Goal: Task Accomplishment & Management: Manage account settings

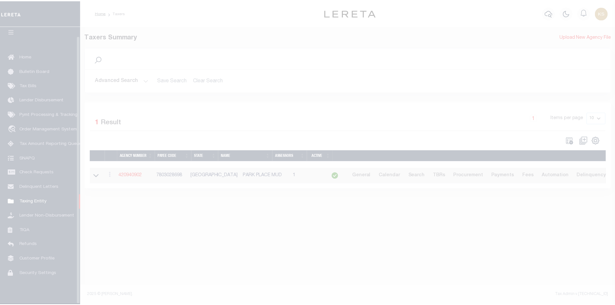
scroll to position [9, 0]
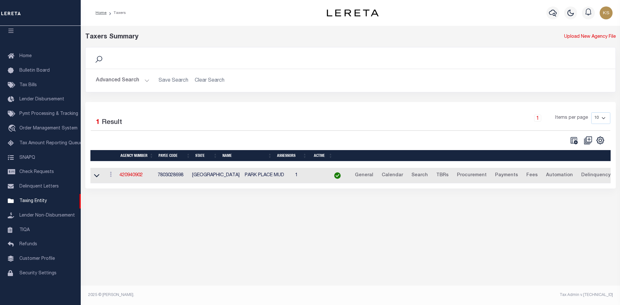
click at [104, 78] on button "Advanced Search" at bounding box center [123, 80] width 54 height 13
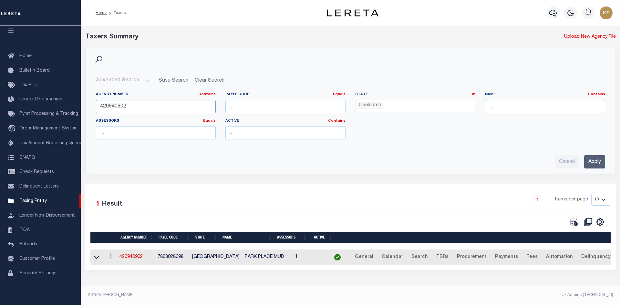
click at [129, 101] on input "420940902" at bounding box center [156, 106] width 120 height 13
type input "040190050"
click at [597, 160] on input "Apply" at bounding box center [594, 161] width 21 height 13
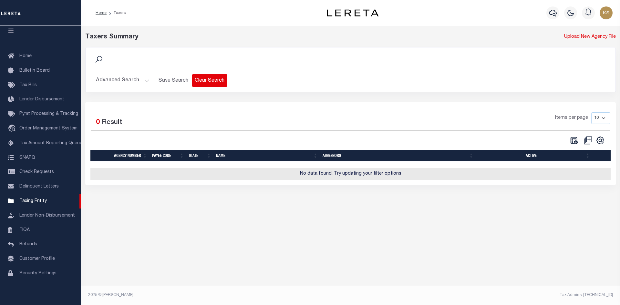
click at [216, 83] on button "Clear Search" at bounding box center [209, 80] width 35 height 13
select select
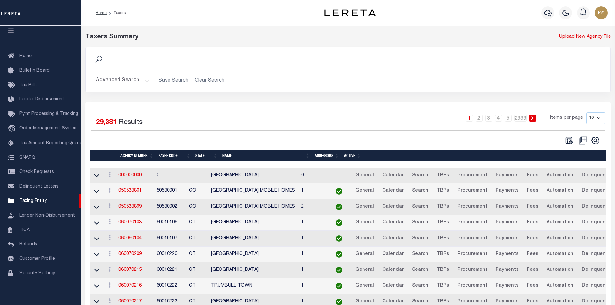
click at [112, 80] on button "Advanced Search" at bounding box center [123, 80] width 54 height 13
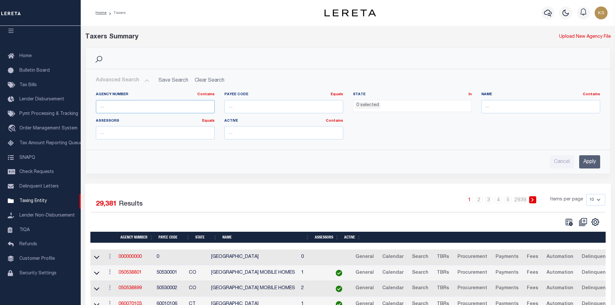
click at [172, 111] on input "text" at bounding box center [155, 106] width 119 height 13
type input "040190050"
click at [590, 157] on input "Apply" at bounding box center [589, 161] width 21 height 13
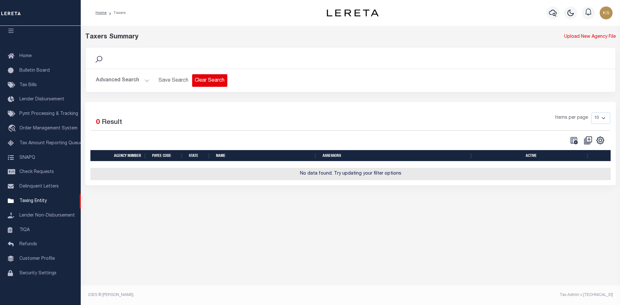
click at [213, 78] on button "Clear Search" at bounding box center [209, 80] width 35 height 13
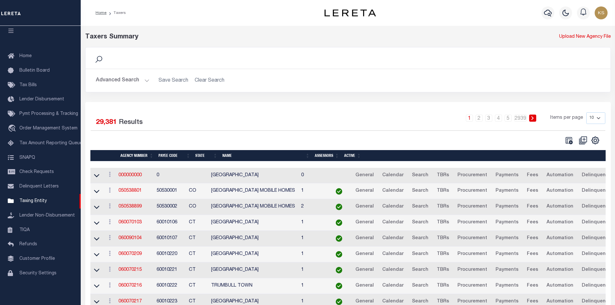
click at [125, 78] on button "Advanced Search" at bounding box center [123, 80] width 54 height 13
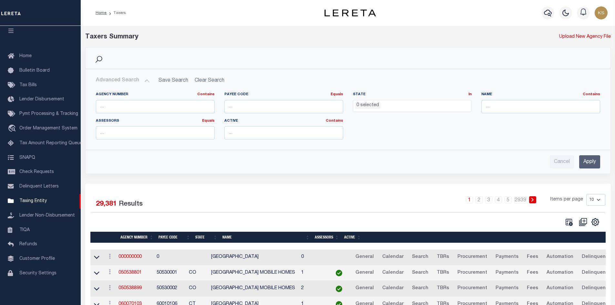
click at [384, 101] on ul "0 selected" at bounding box center [412, 104] width 118 height 9
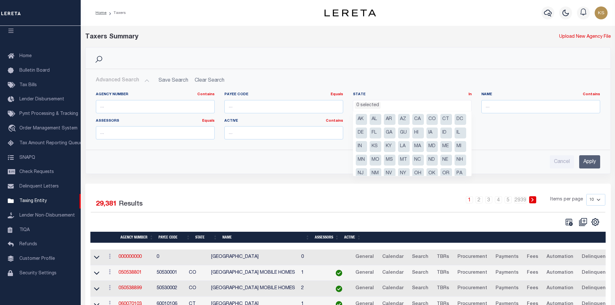
click at [414, 123] on li "CA" at bounding box center [418, 119] width 12 height 11
select select "CA"
click at [420, 118] on li "CA" at bounding box center [418, 119] width 12 height 11
click at [418, 117] on li "CA" at bounding box center [418, 119] width 12 height 11
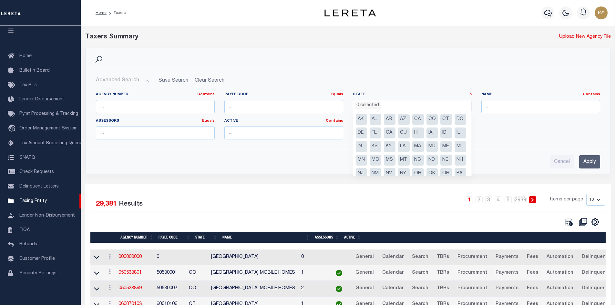
select select "CA"
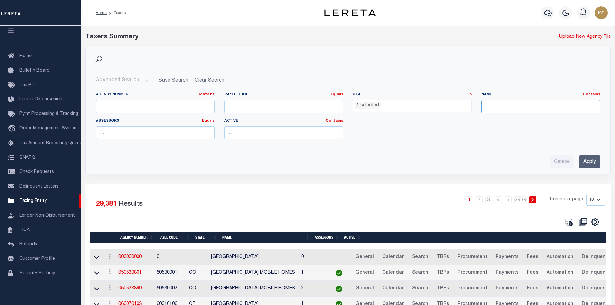
click at [521, 109] on input "text" at bounding box center [540, 106] width 119 height 13
paste input "LOS ANGELES"
type input "LOS ANGELES"
click at [587, 160] on input "Apply" at bounding box center [589, 161] width 21 height 13
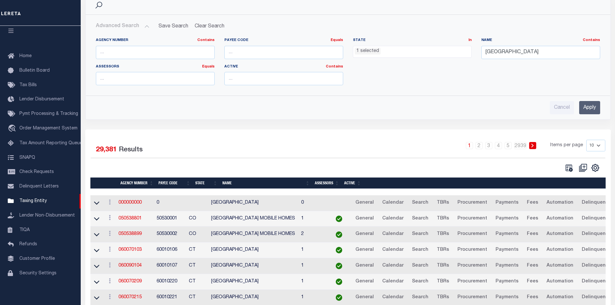
scroll to position [97, 0]
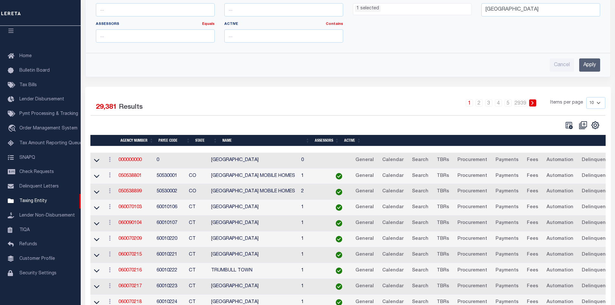
click at [588, 66] on input "Apply" at bounding box center [589, 64] width 21 height 13
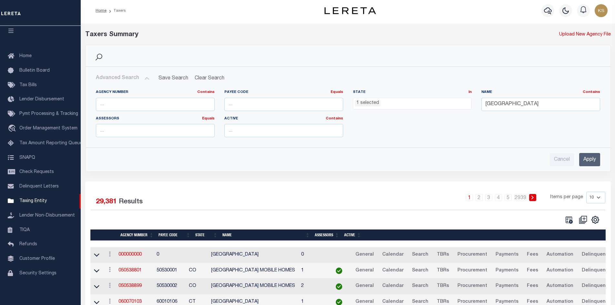
scroll to position [0, 0]
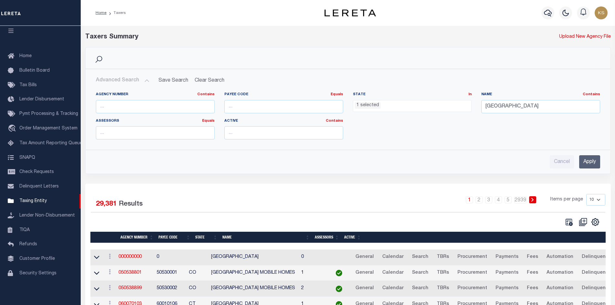
click at [450, 105] on ul "1 selected" at bounding box center [412, 104] width 118 height 9
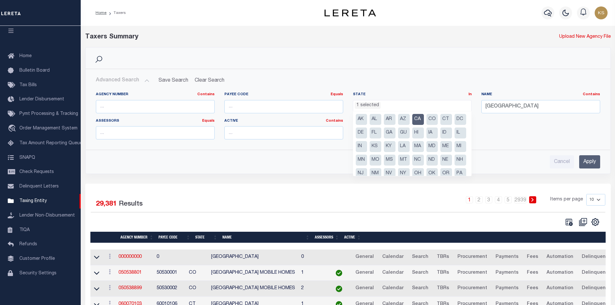
click at [415, 117] on li "CA" at bounding box center [418, 119] width 12 height 11
select select
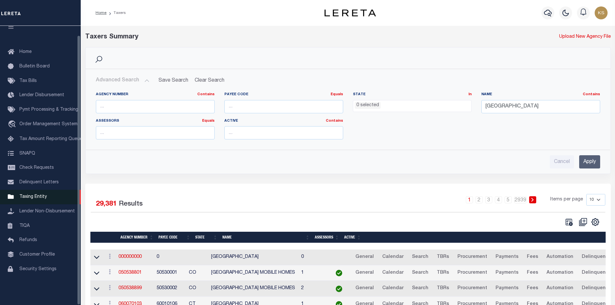
click at [24, 197] on span "Taxing Entity" at bounding box center [32, 197] width 27 height 5
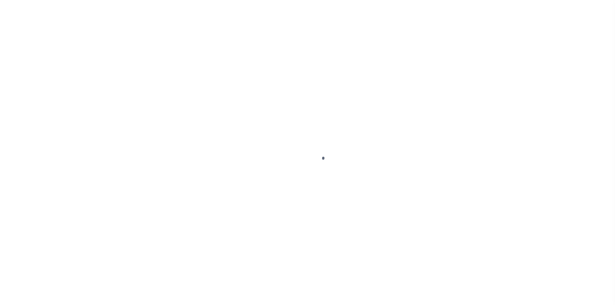
select select
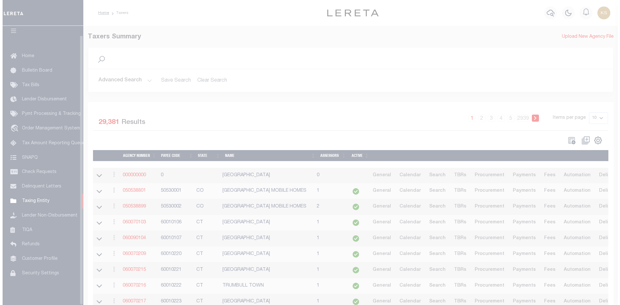
scroll to position [9, 0]
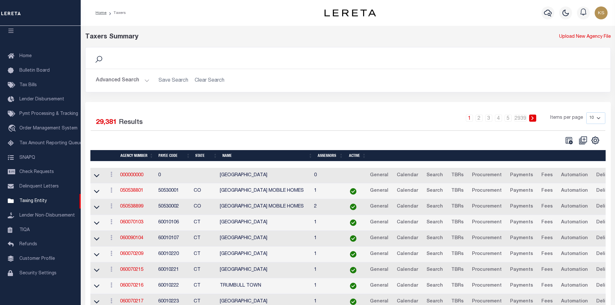
click at [111, 80] on button "Advanced Search" at bounding box center [123, 80] width 54 height 13
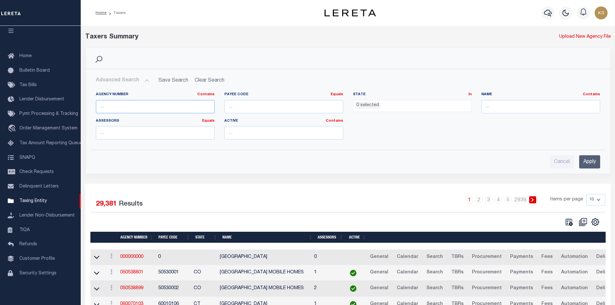
click at [137, 107] on input "text" at bounding box center [155, 106] width 119 height 13
type input "480270207"
click at [591, 163] on input "Apply" at bounding box center [589, 161] width 21 height 13
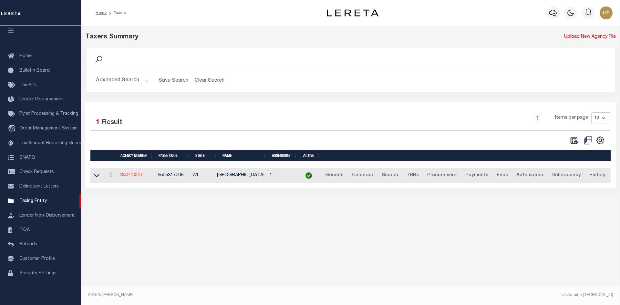
click at [143, 178] on link "480270207" at bounding box center [130, 175] width 23 height 5
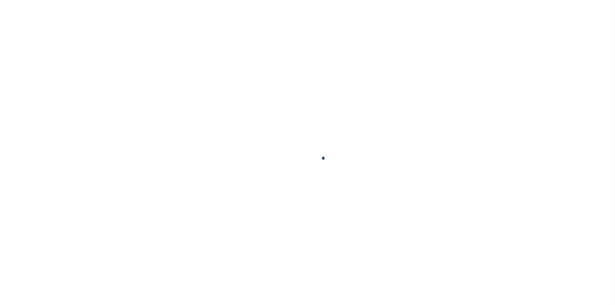
select select
checkbox input "false"
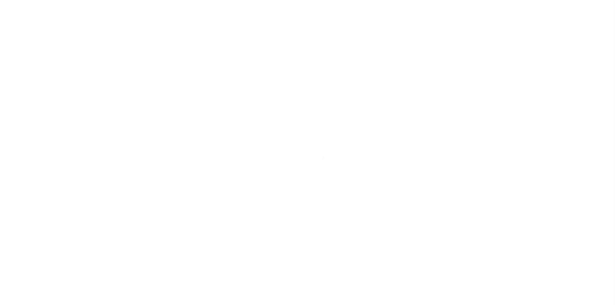
checkbox input "false"
type input "5505317006"
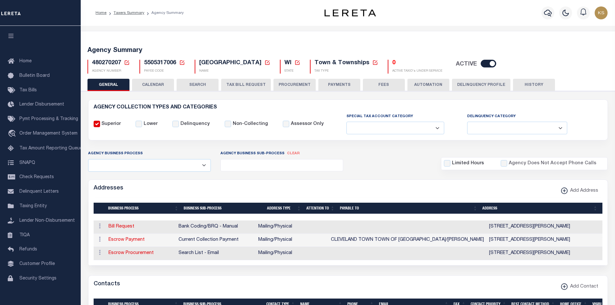
drag, startPoint x: 133, startPoint y: 239, endPoint x: 175, endPoint y: 234, distance: 42.3
click at [133, 239] on link "Escrow Payment" at bounding box center [126, 240] width 36 height 5
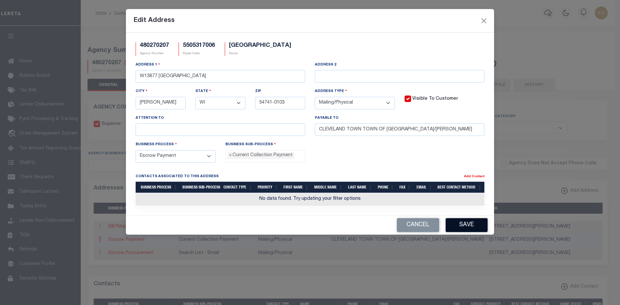
drag, startPoint x: 422, startPoint y: 231, endPoint x: 458, endPoint y: 224, distance: 36.7
click at [422, 231] on button "Cancel" at bounding box center [418, 225] width 42 height 14
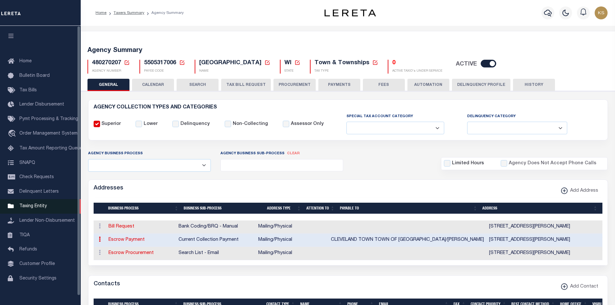
click at [31, 209] on span "Taxing Entity" at bounding box center [32, 206] width 27 height 5
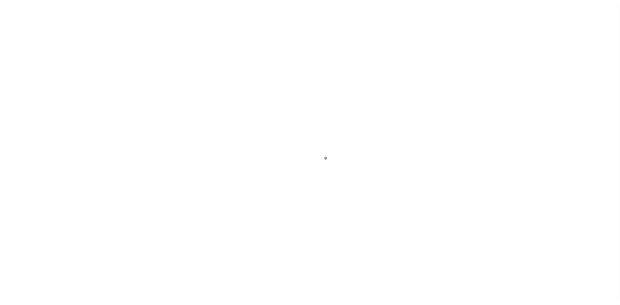
select select
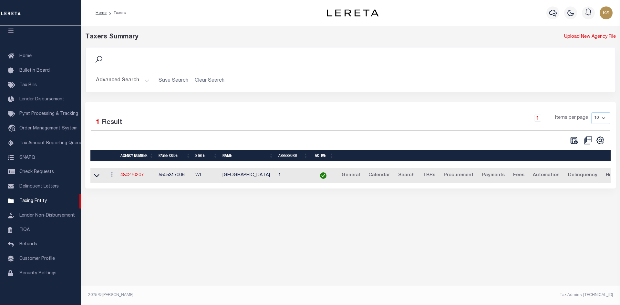
click at [106, 79] on button "Advanced Search" at bounding box center [123, 80] width 54 height 13
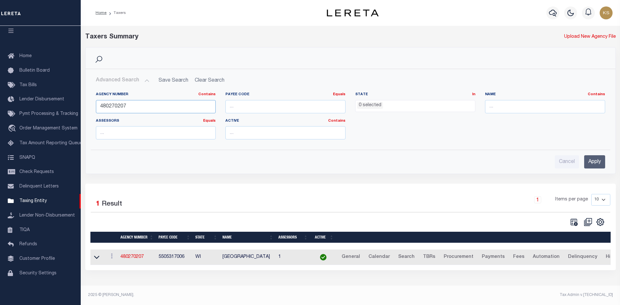
click at [150, 105] on input "480270207" at bounding box center [156, 106] width 120 height 13
paste input "5"
type input "480270257"
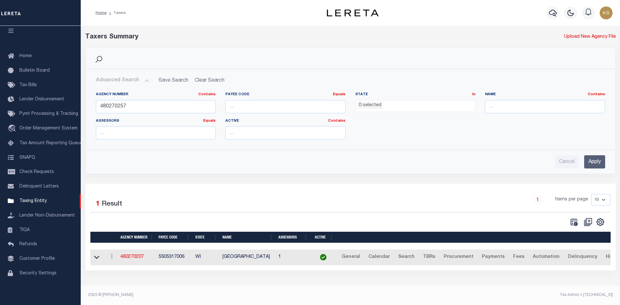
click at [596, 163] on input "Apply" at bounding box center [594, 161] width 21 height 13
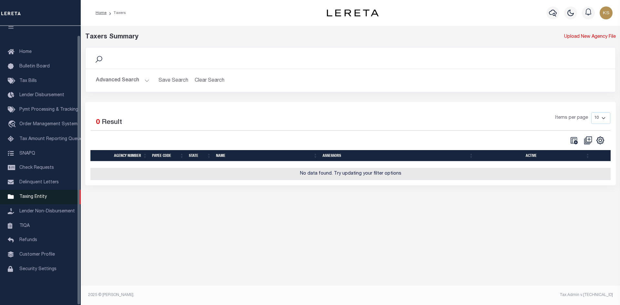
click at [42, 199] on span "Taxing Entity" at bounding box center [32, 197] width 27 height 5
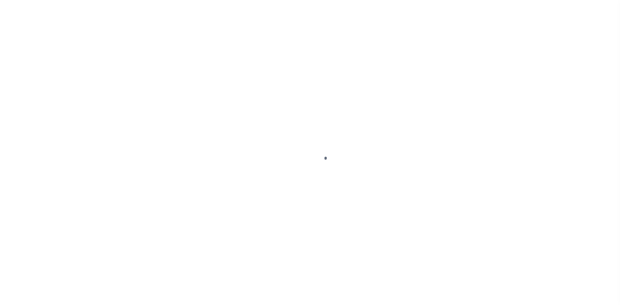
scroll to position [9, 0]
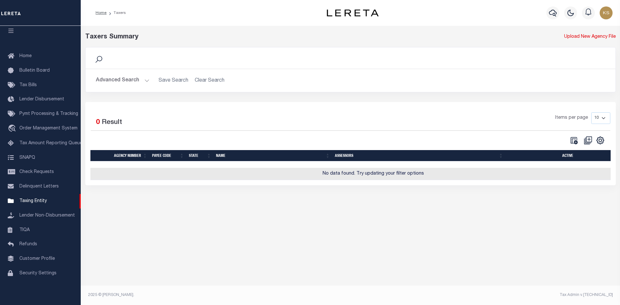
click at [107, 78] on button "Advanced Search" at bounding box center [123, 80] width 54 height 13
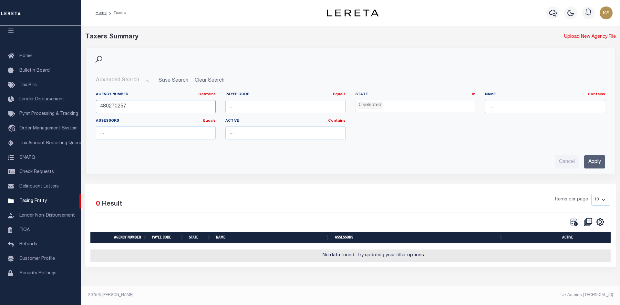
click at [159, 110] on input "480270257" at bounding box center [156, 106] width 120 height 13
paste input "920"
type input "480279207"
click at [600, 156] on input "Apply" at bounding box center [594, 161] width 21 height 13
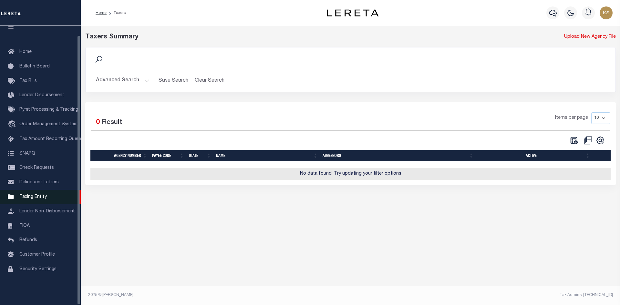
click at [36, 198] on span "Taxing Entity" at bounding box center [32, 197] width 27 height 5
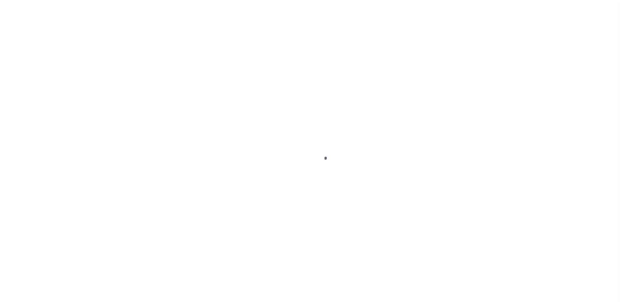
select select
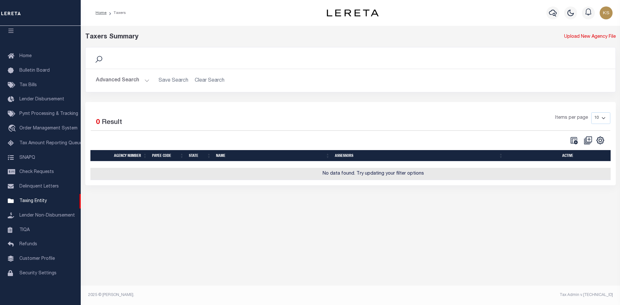
click at [115, 79] on button "Advanced Search" at bounding box center [123, 80] width 54 height 13
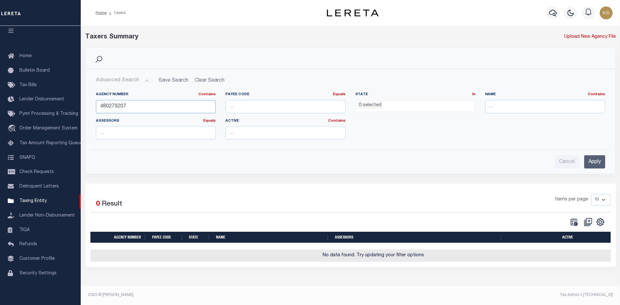
click at [139, 105] on input "480279207" at bounding box center [156, 106] width 120 height 13
paste input "5"
click at [595, 159] on input "Apply" at bounding box center [594, 161] width 21 height 13
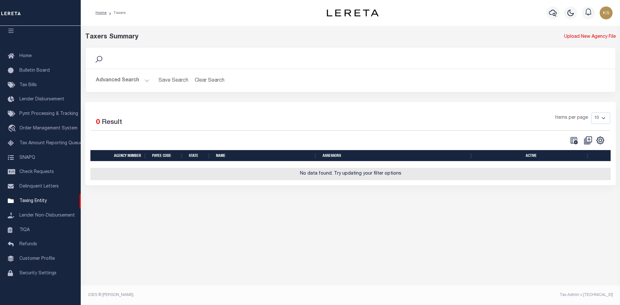
click at [125, 83] on button "Advanced Search" at bounding box center [123, 80] width 54 height 13
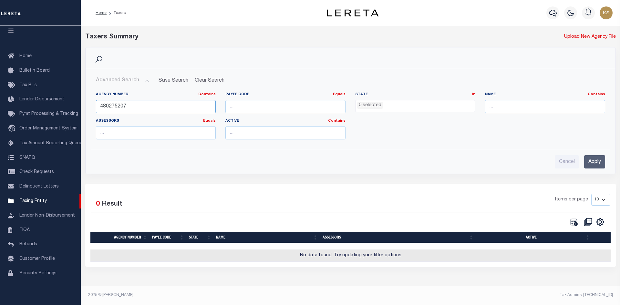
click at [126, 103] on input "480275207" at bounding box center [156, 106] width 120 height 13
type input "480140101"
click at [595, 164] on input "Apply" at bounding box center [594, 161] width 21 height 13
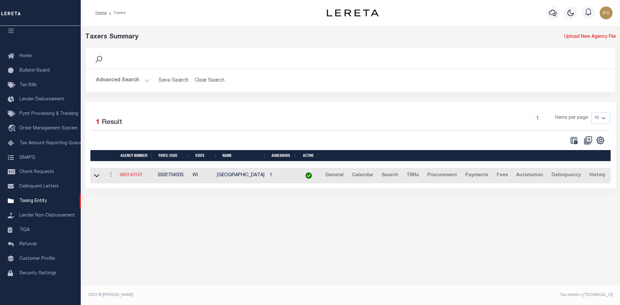
click at [133, 177] on link "480140101" at bounding box center [130, 175] width 23 height 5
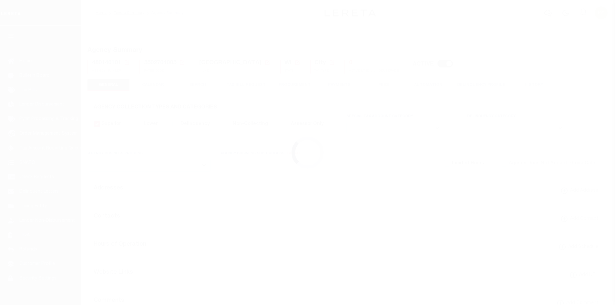
select select
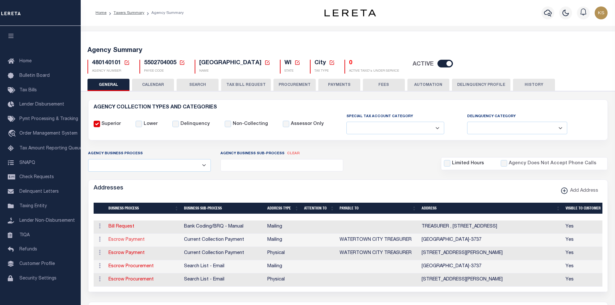
click at [133, 241] on link "Escrow Payment" at bounding box center [126, 240] width 36 height 5
select select "1"
checkbox input "false"
select select
type input "PO BOX 477"
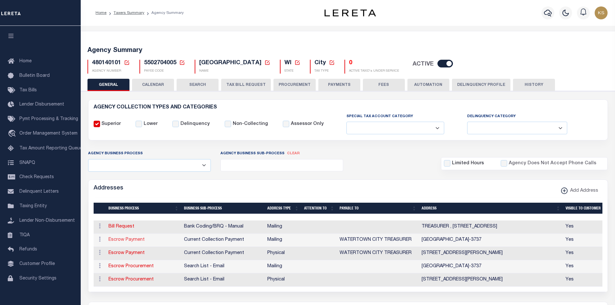
type input "WATERTOWN"
select select "WI"
type input "53094-3737"
checkbox input "true"
type input "WATERTOWN CITY TREASURER"
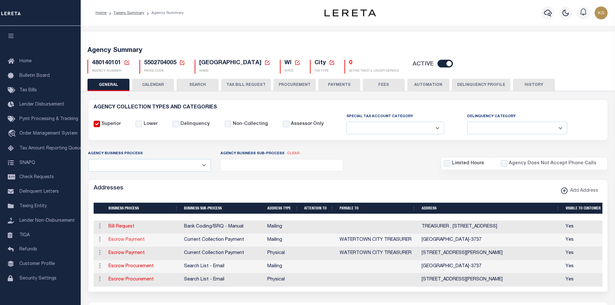
select select "3"
select select "11"
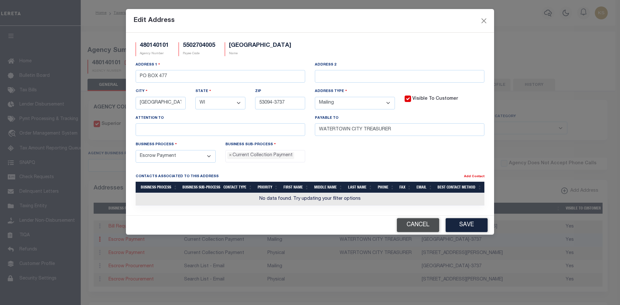
click at [422, 225] on button "Cancel" at bounding box center [418, 225] width 42 height 14
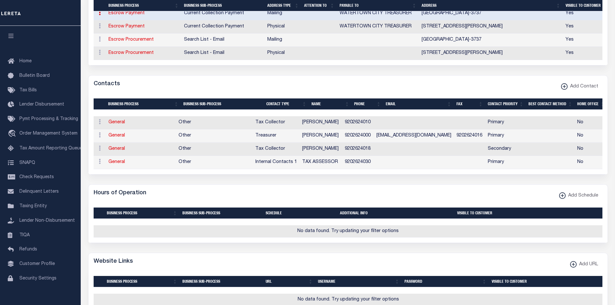
scroll to position [258, 0]
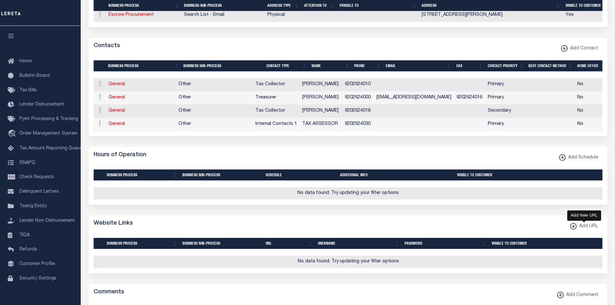
click at [574, 230] on xmlns\ "button" at bounding box center [573, 226] width 6 height 6
select select
checkbox input "true"
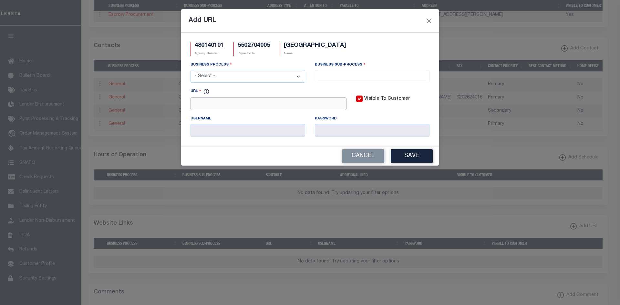
click at [260, 104] on input "URL" at bounding box center [268, 104] width 156 height 13
paste input "https://list.co.dodge.wi.us/GCSWebPortal/Search.aspx_"
type input "https://list.co.dodge.wi.us/GCSWebPortal/Search.aspx"
click at [270, 77] on select "- Select - All Automation Bill Request Delinquency Payment Delinquency Procurem…" at bounding box center [247, 76] width 115 height 13
select select "0"
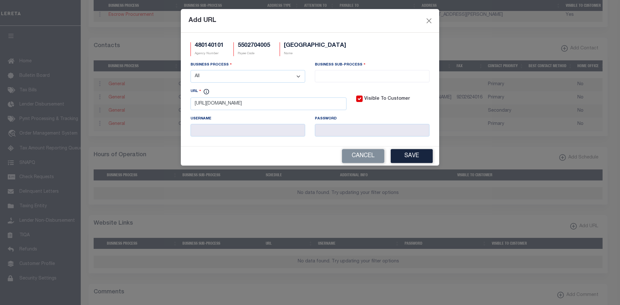
click at [190, 70] on select "- Select - All Automation Bill Request Delinquency Payment Delinquency Procurem…" at bounding box center [247, 76] width 115 height 13
select select "0"
click at [405, 159] on button "Save" at bounding box center [412, 156] width 42 height 14
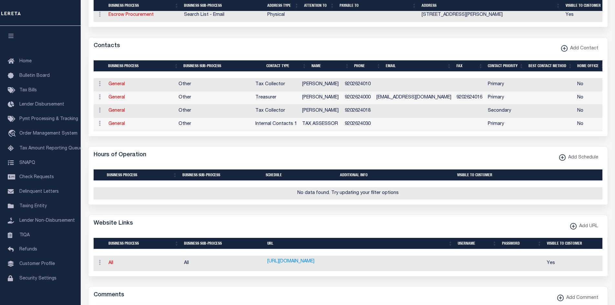
click at [117, 101] on td "General" at bounding box center [141, 97] width 70 height 13
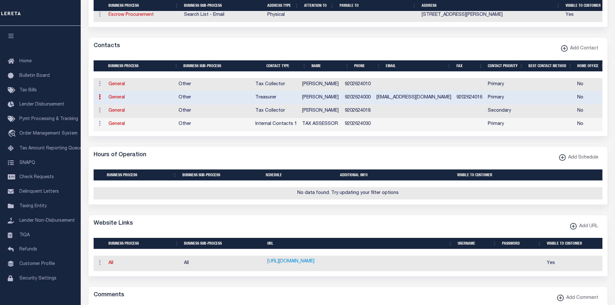
click at [118, 98] on link "General" at bounding box center [116, 97] width 16 height 5
checkbox input "false"
select select
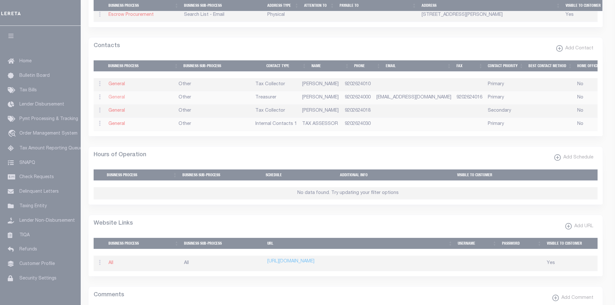
select select "3"
select select "1"
type input "MARK"
type input "STEVENS"
type input "9202624000"
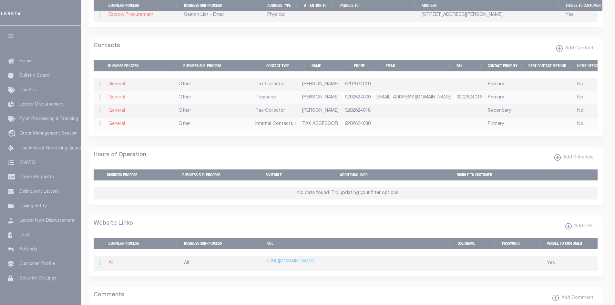
type input "9202624016"
type input "TAXES@WATERTOWNWI.GOV"
select select "6"
select select "39"
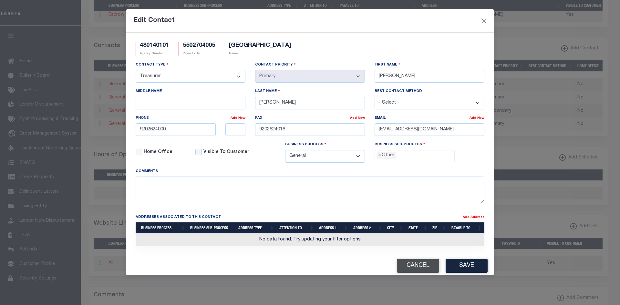
click at [418, 271] on button "Cancel" at bounding box center [418, 266] width 42 height 14
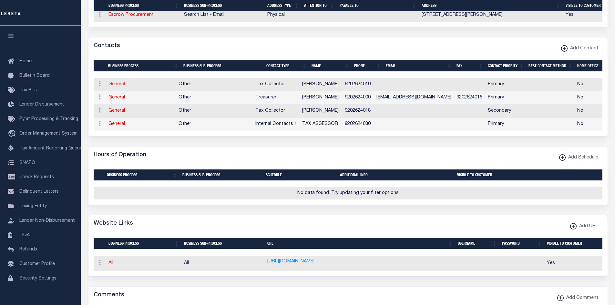
click at [115, 86] on link "General" at bounding box center [116, 84] width 16 height 5
select select
checkbox input "false"
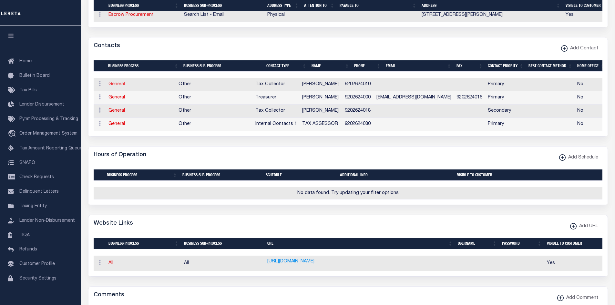
select select
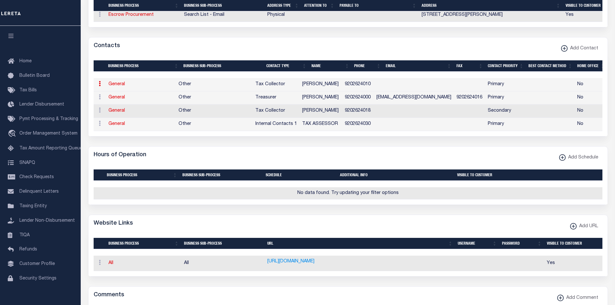
select select "2"
select select "1"
type input "KIM"
type input "CARPENTER"
type input "9202624010"
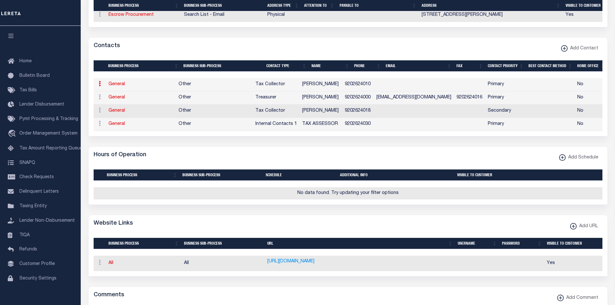
select select "6"
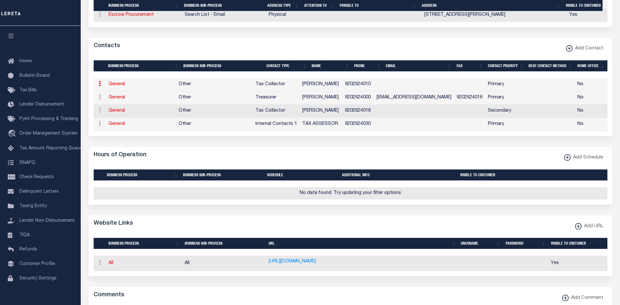
select select "39"
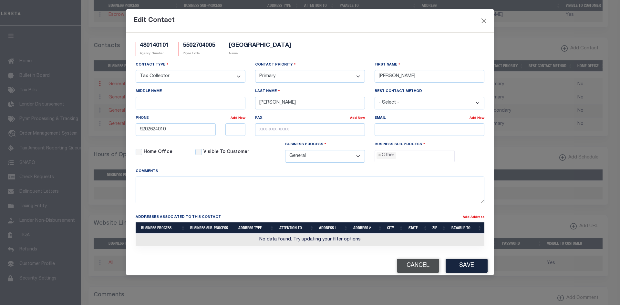
click at [413, 273] on button "Cancel" at bounding box center [418, 266] width 42 height 14
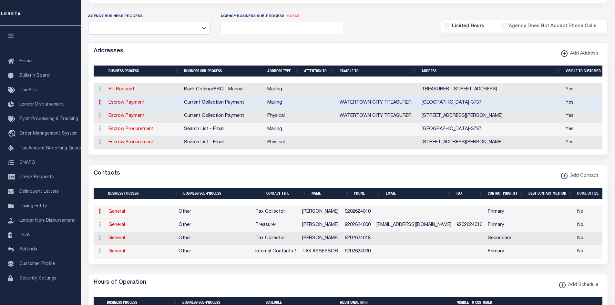
scroll to position [65, 0]
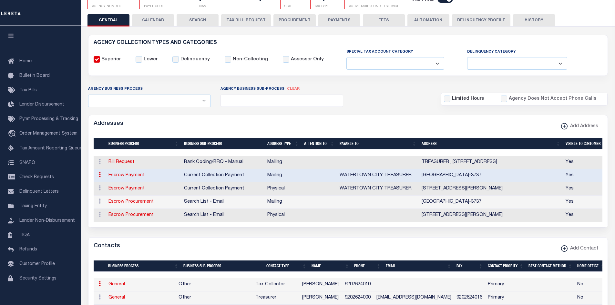
click at [342, 20] on button "PAYMENTS" at bounding box center [339, 20] width 42 height 12
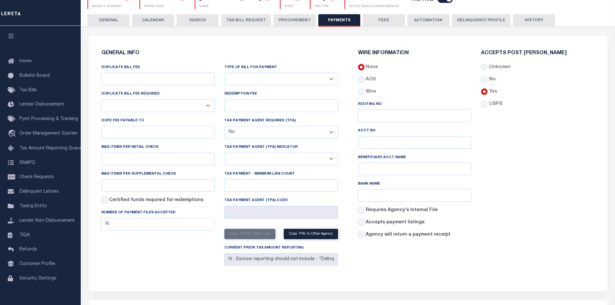
click at [198, 19] on button "SEARCH" at bounding box center [198, 20] width 42 height 12
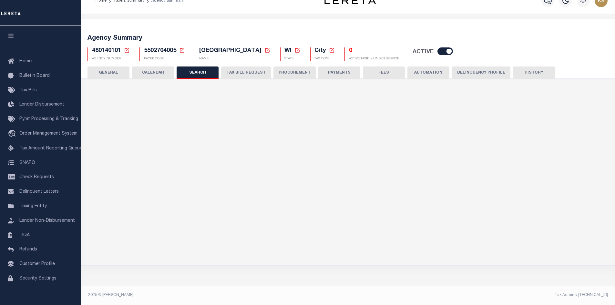
checkbox input "false"
type input "9000"
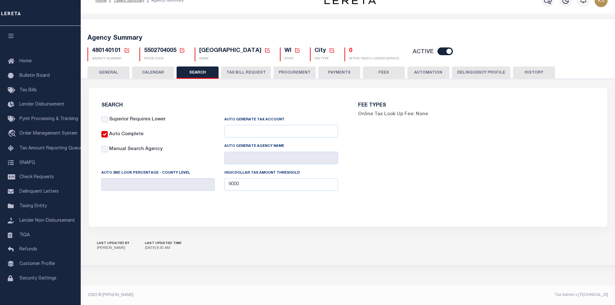
scroll to position [13, 0]
click at [243, 75] on button "TAX BILL REQUEST" at bounding box center [246, 73] width 50 height 12
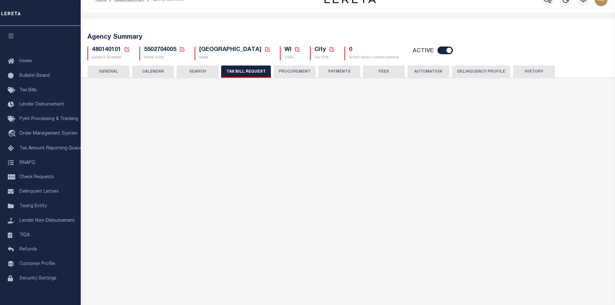
select select "29"
checkbox input "false"
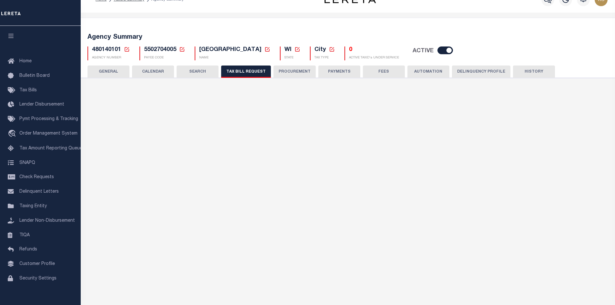
select select "23"
select select "false"
select select
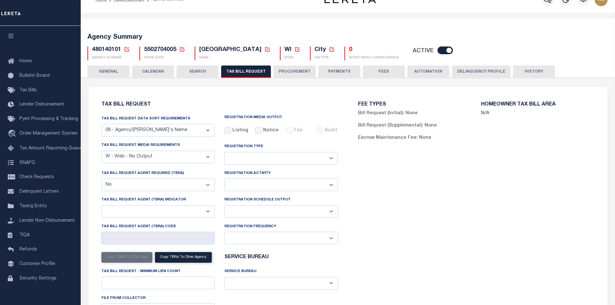
click at [205, 131] on select "01 - Agency/Tax Identification Number 02 - Agency/Lien Description/Tax Identifi…" at bounding box center [158, 130] width 114 height 13
select select "25"
click at [101, 124] on select "01 - Agency/Tax Identification Number 02 - Agency/Lien Description/Tax Identifi…" at bounding box center [158, 130] width 114 height 13
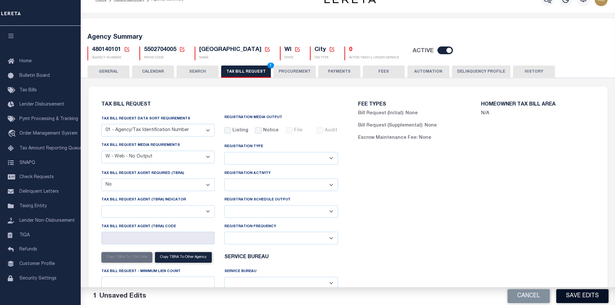
click at [583, 297] on button "Save Edits" at bounding box center [582, 296] width 52 height 14
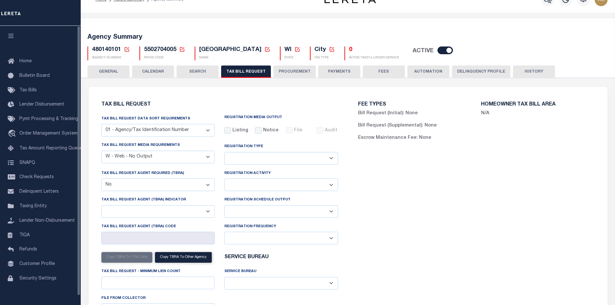
click at [30, 209] on span "Taxing Entity" at bounding box center [32, 206] width 27 height 5
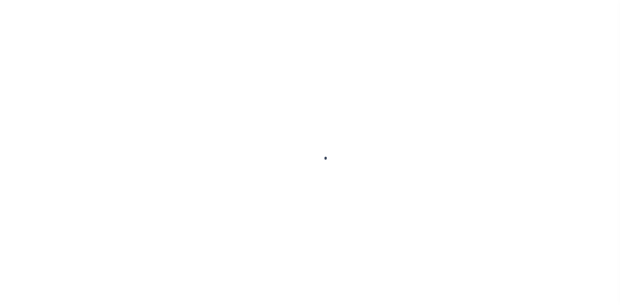
select select
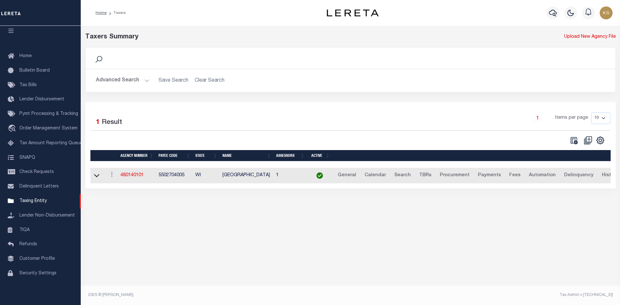
click at [113, 80] on button "Advanced Search" at bounding box center [123, 80] width 54 height 13
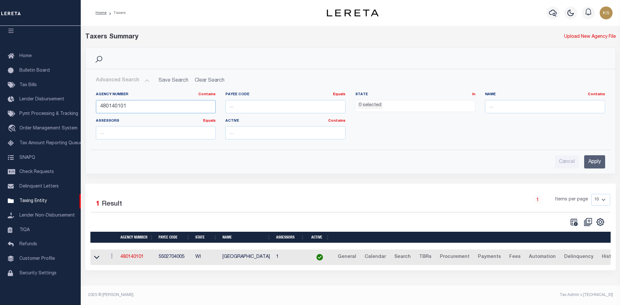
click at [135, 107] on input "480140101" at bounding box center [156, 106] width 120 height 13
click at [157, 110] on input "480140101" at bounding box center [156, 106] width 120 height 13
type input "48040151"
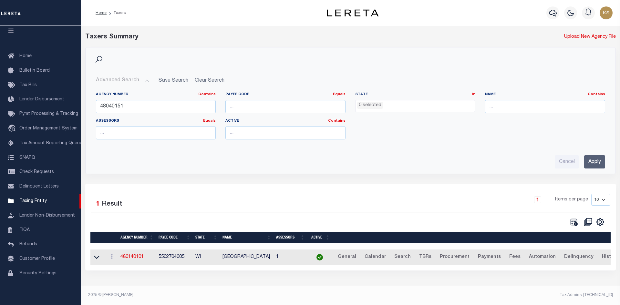
click at [595, 159] on input "Apply" at bounding box center [594, 161] width 21 height 13
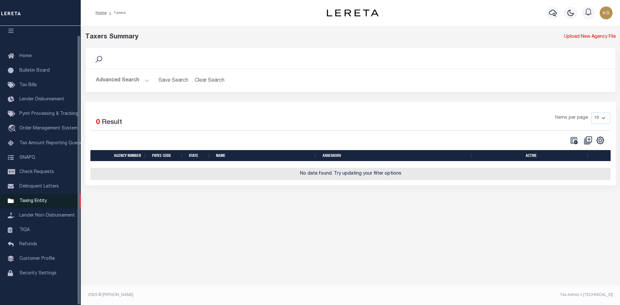
click at [39, 199] on span "Taxing Entity" at bounding box center [32, 201] width 27 height 5
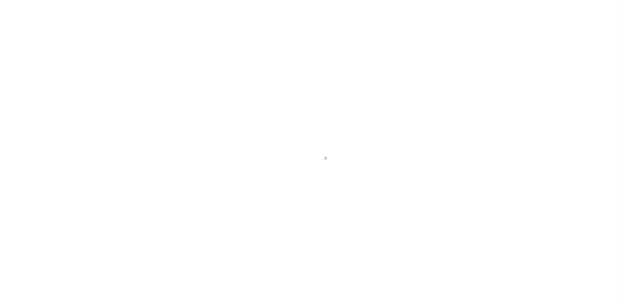
select select
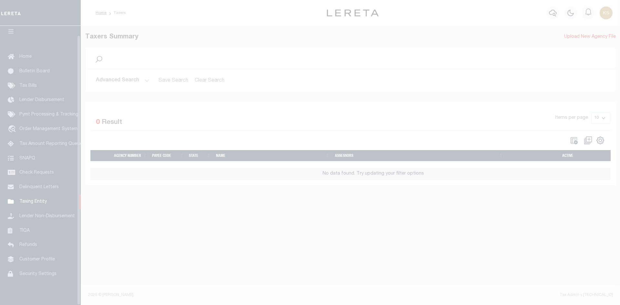
scroll to position [9, 0]
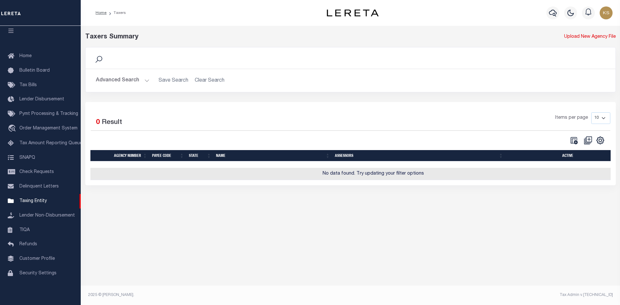
click at [122, 85] on button "Advanced Search" at bounding box center [123, 80] width 54 height 13
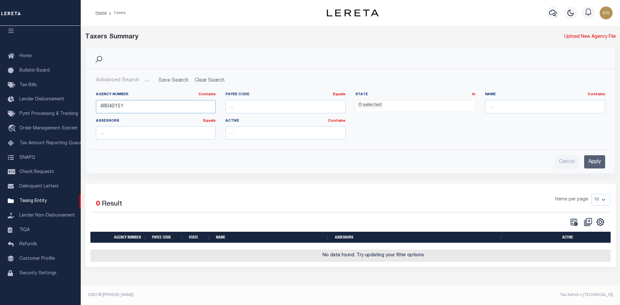
click at [135, 109] on input "48040151" at bounding box center [156, 106] width 120 height 13
paste input "14910"
type input "480149101"
click at [596, 161] on input "Apply" at bounding box center [594, 161] width 21 height 13
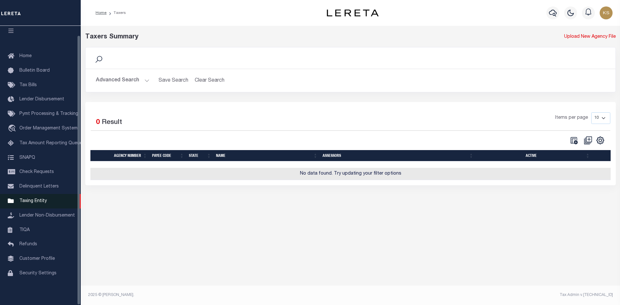
click at [31, 199] on span "Taxing Entity" at bounding box center [32, 201] width 27 height 5
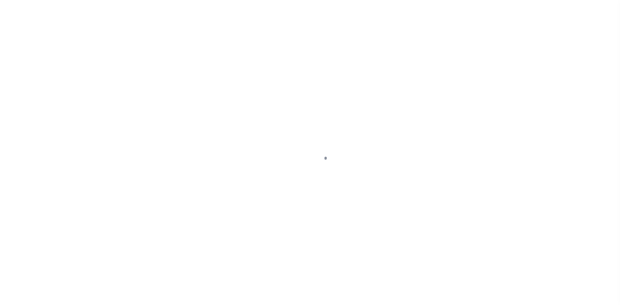
select select
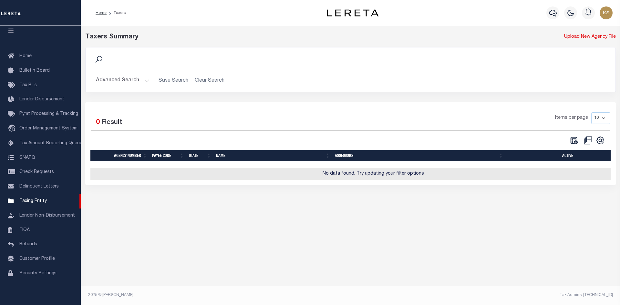
click at [122, 80] on button "Advanced Search" at bounding box center [123, 80] width 54 height 13
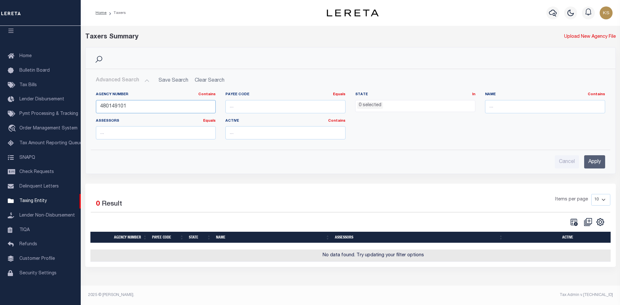
click at [126, 107] on input "480149101" at bounding box center [156, 106] width 120 height 13
type input "480145101"
click at [599, 168] on input "Apply" at bounding box center [594, 161] width 21 height 13
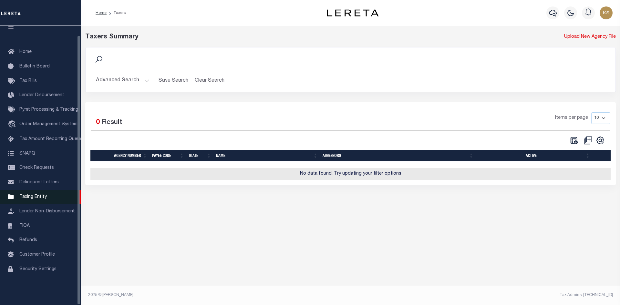
click at [29, 195] on link "Taxing Entity" at bounding box center [40, 197] width 81 height 15
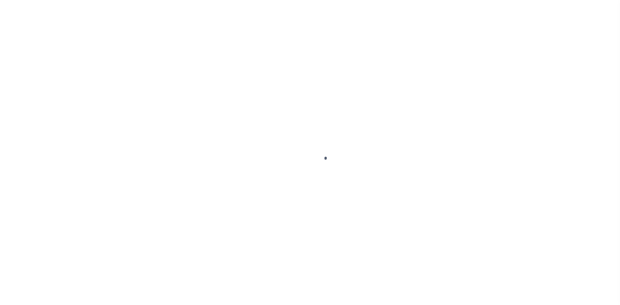
select select
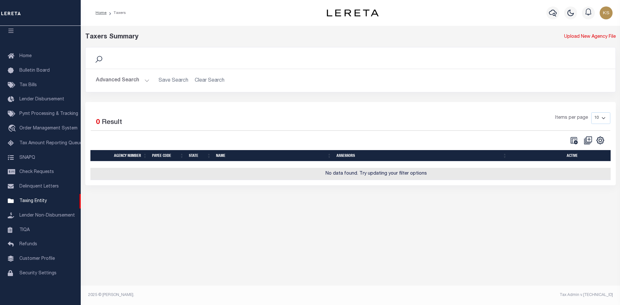
click at [125, 77] on button "Advanced Search" at bounding box center [123, 80] width 54 height 13
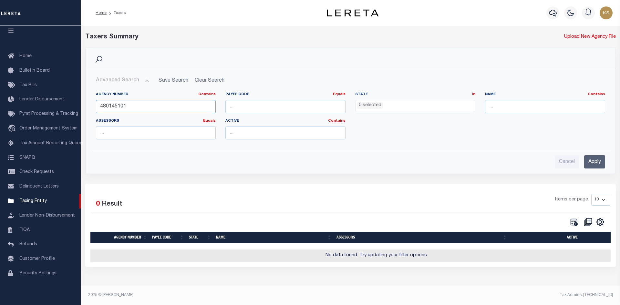
click at [146, 102] on input "480145101" at bounding box center [156, 106] width 120 height 13
type input "4"
type input "160978801"
click at [599, 163] on input "Apply" at bounding box center [594, 161] width 21 height 13
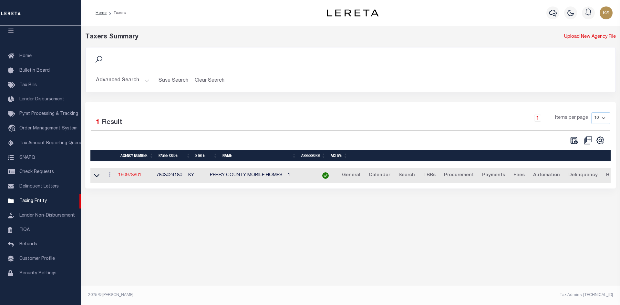
click at [141, 177] on link "160978801" at bounding box center [129, 175] width 23 height 5
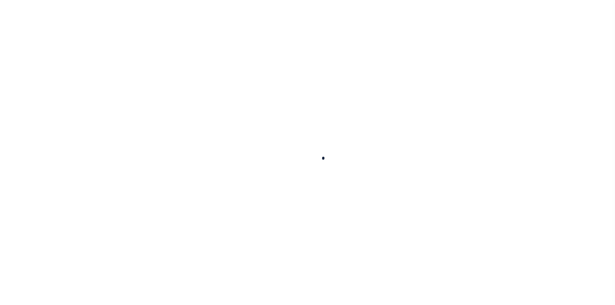
select select
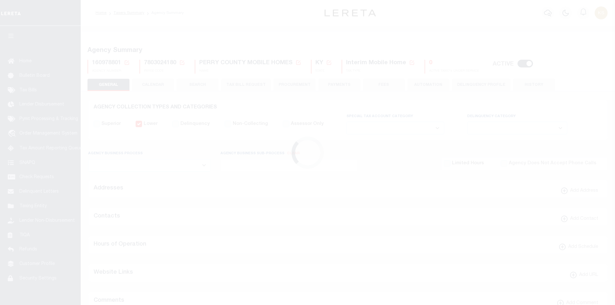
checkbox input "false"
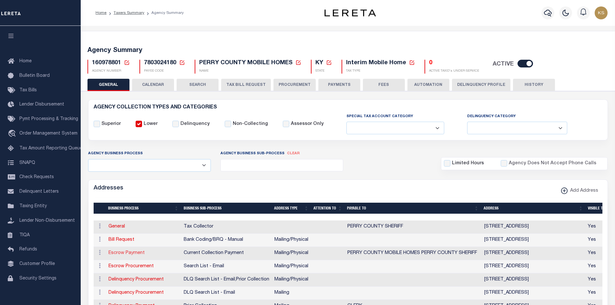
click at [125, 255] on link "Escrow Payment" at bounding box center [126, 253] width 36 height 5
select select "1"
checkbox input "false"
select select
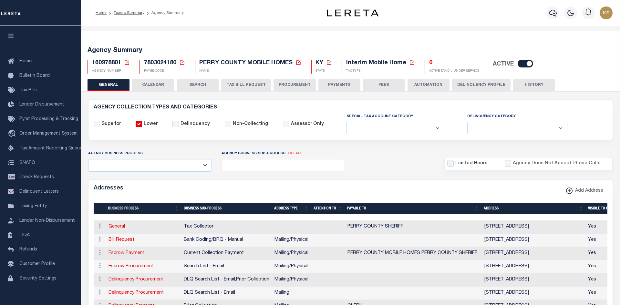
type input "481 MAIN ST SUITE 200"
type input "HAZARD"
select select "KY"
type input "41701"
select select "5"
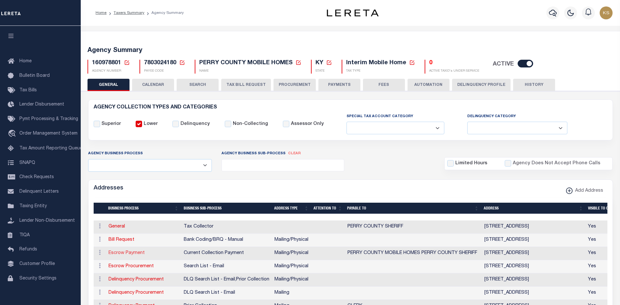
checkbox input "true"
type input "PERRY COUNTY MOBILE HOMES PERRY COUNTY SHERIFF"
select select "3"
select select "11"
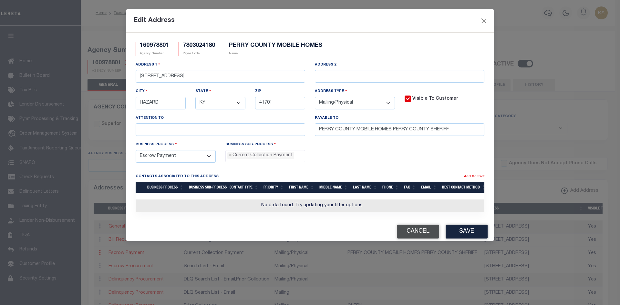
click at [418, 236] on button "Cancel" at bounding box center [418, 232] width 42 height 14
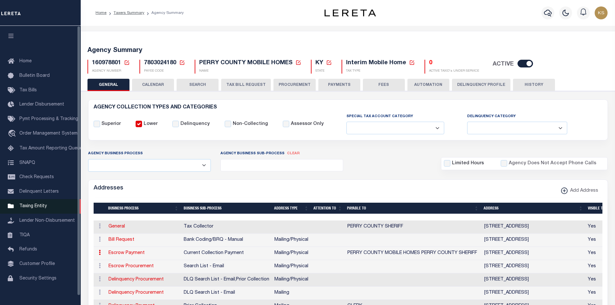
click at [35, 207] on span "Taxing Entity" at bounding box center [32, 206] width 27 height 5
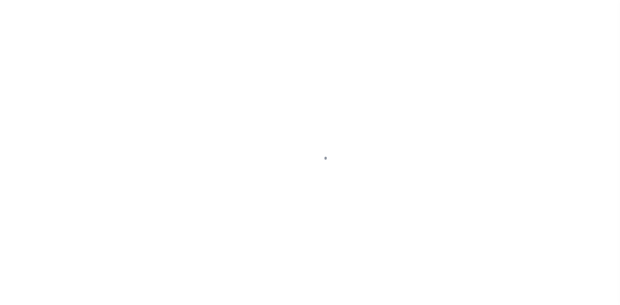
scroll to position [9, 0]
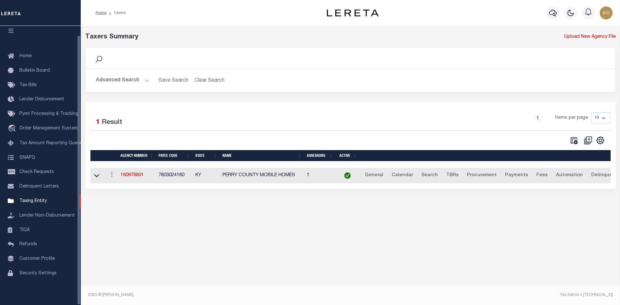
click at [118, 77] on button "Advanced Search" at bounding box center [123, 80] width 54 height 13
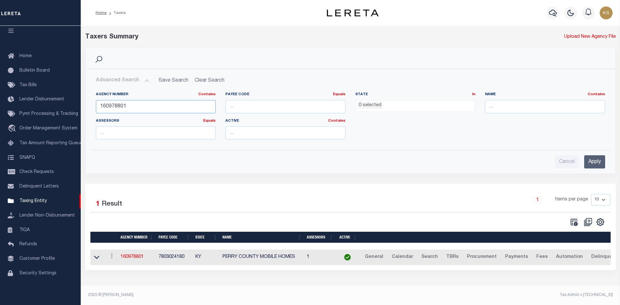
click at [138, 103] on input "160978801" at bounding box center [156, 106] width 120 height 13
type input "160970000"
click at [604, 159] on input "Apply" at bounding box center [594, 161] width 21 height 13
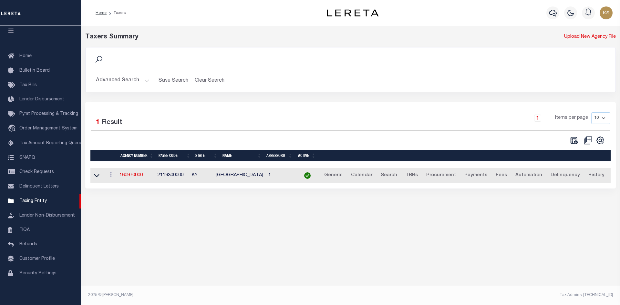
click at [135, 173] on td "160970000" at bounding box center [136, 176] width 38 height 16
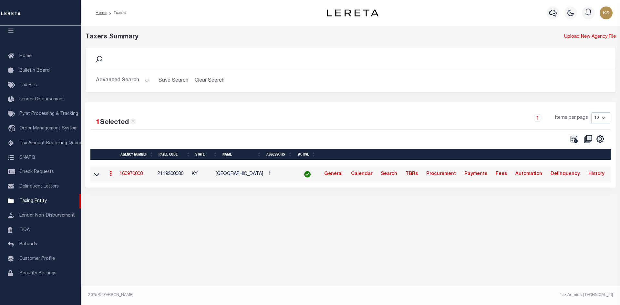
click at [133, 174] on link "160970000" at bounding box center [130, 174] width 23 height 5
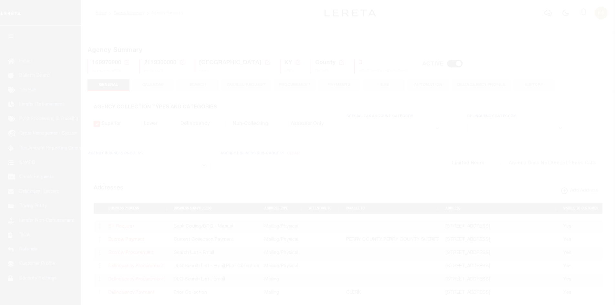
select select
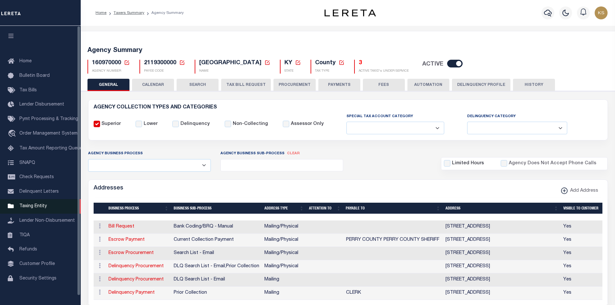
click at [43, 209] on span "Taxing Entity" at bounding box center [32, 206] width 27 height 5
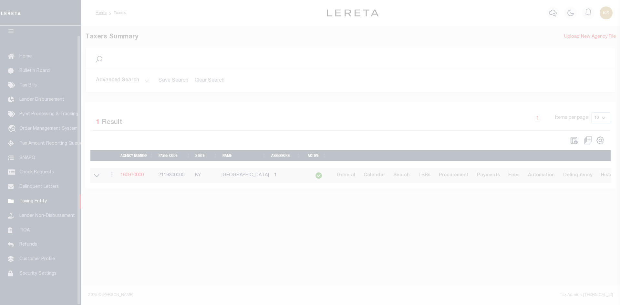
scroll to position [9, 0]
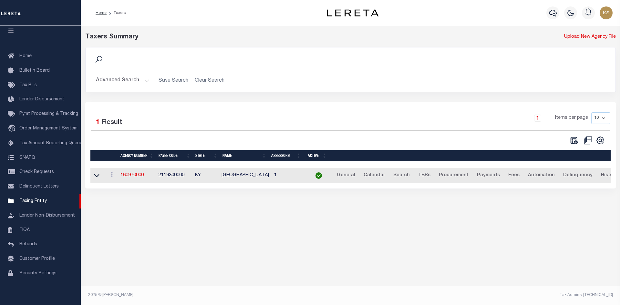
click at [108, 80] on button "Advanced Search" at bounding box center [123, 80] width 54 height 13
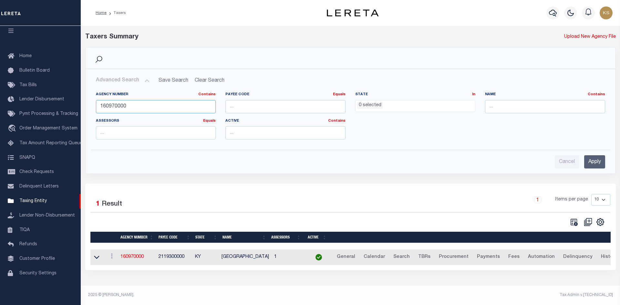
click at [128, 102] on input "160970000" at bounding box center [156, 106] width 120 height 13
type input "160930108"
click at [605, 162] on div "Cancel Apply" at bounding box center [350, 159] width 519 height 18
click at [600, 164] on input "Apply" at bounding box center [594, 161] width 21 height 13
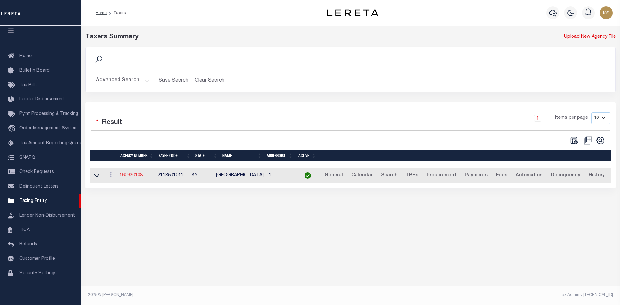
click at [129, 174] on link "160930108" at bounding box center [130, 175] width 23 height 5
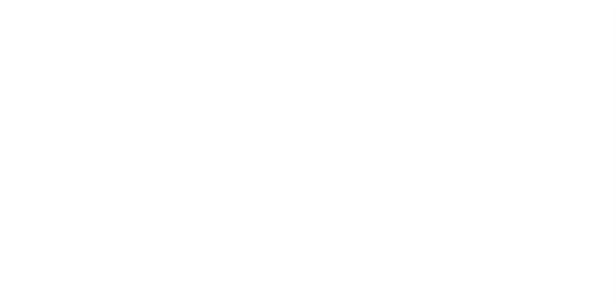
select select
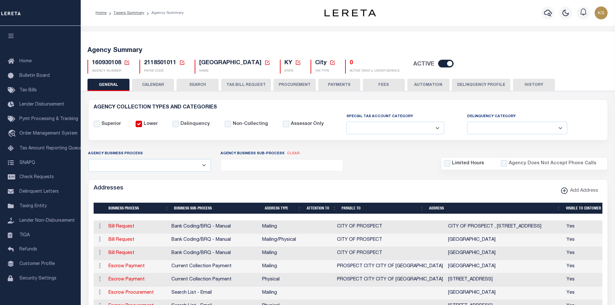
click at [140, 271] on td "Escrow Payment" at bounding box center [137, 266] width 63 height 13
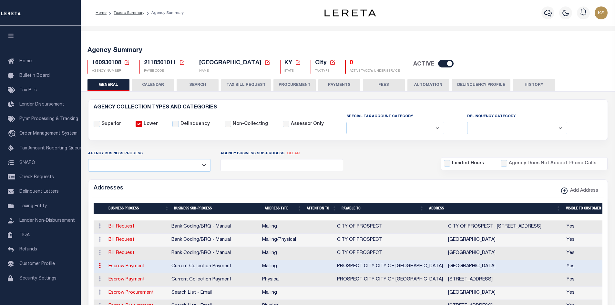
click at [140, 271] on td "Escrow Payment" at bounding box center [137, 266] width 63 height 13
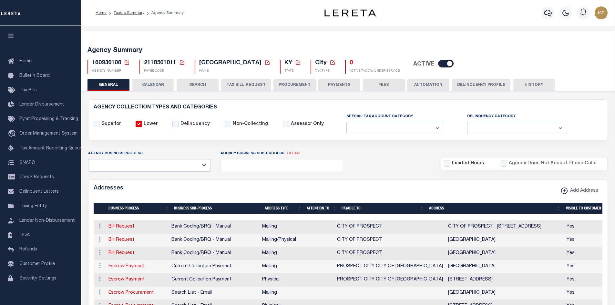
click at [140, 266] on link "Escrow Payment" at bounding box center [126, 266] width 36 height 5
select select "1"
checkbox input "false"
select select
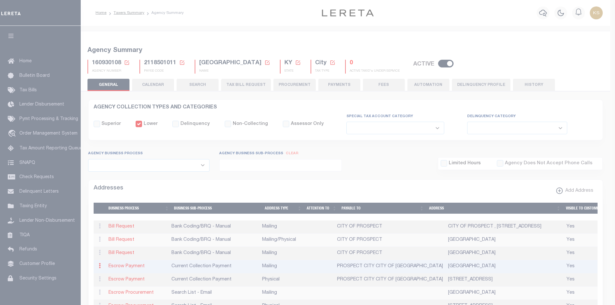
type input "PO BOX 1"
type input "LOUISVILLE"
select select "KY"
type input "40059"
checkbox input "true"
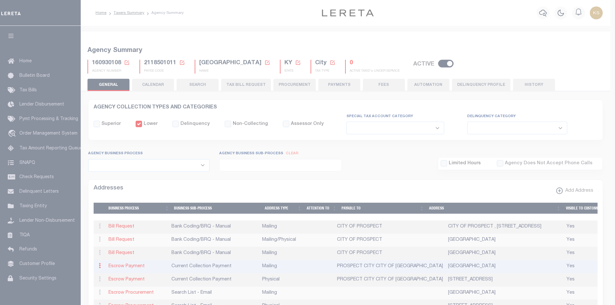
type input "PROSPECT CITY CITY OF PROSPECT"
select select "3"
select select "11"
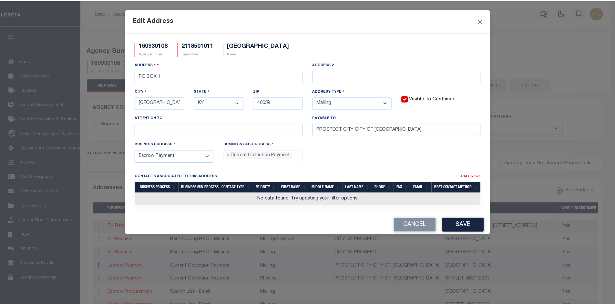
scroll to position [6, 0]
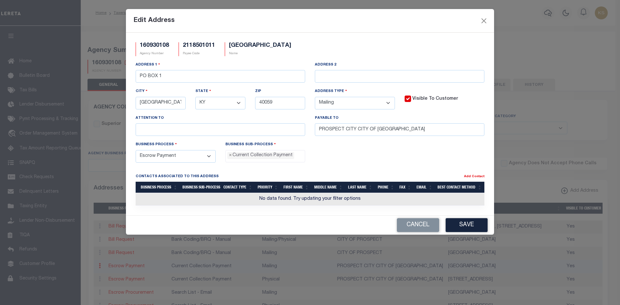
drag, startPoint x: 431, startPoint y: 229, endPoint x: 510, endPoint y: 218, distance: 80.3
click at [431, 229] on button "Cancel" at bounding box center [418, 225] width 42 height 14
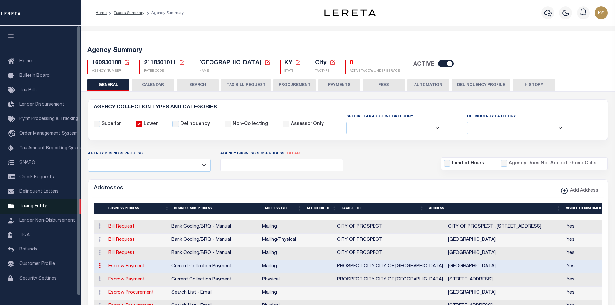
click at [34, 209] on span "Taxing Entity" at bounding box center [32, 206] width 27 height 5
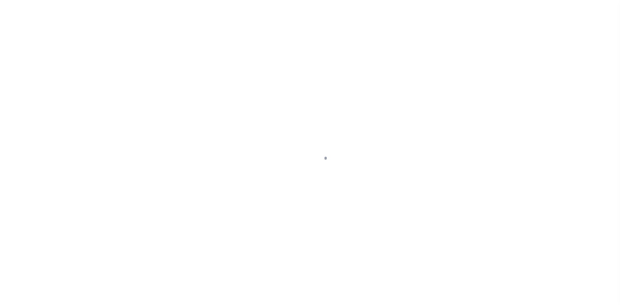
select select
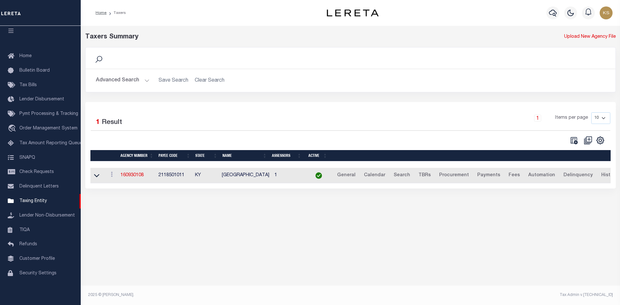
click at [116, 79] on button "Advanced Search" at bounding box center [123, 80] width 54 height 13
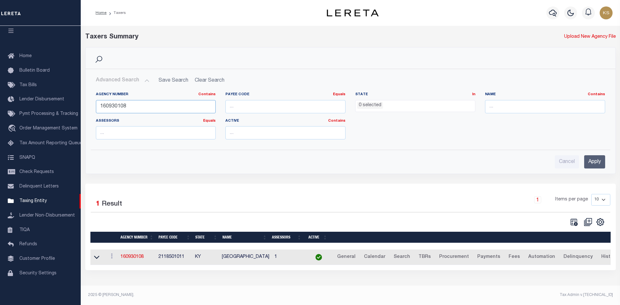
click at [130, 105] on input "160930108" at bounding box center [156, 106] width 120 height 13
type input "200120209"
drag, startPoint x: 602, startPoint y: 162, endPoint x: 596, endPoint y: 152, distance: 12.2
click at [601, 162] on input "Apply" at bounding box center [594, 161] width 21 height 13
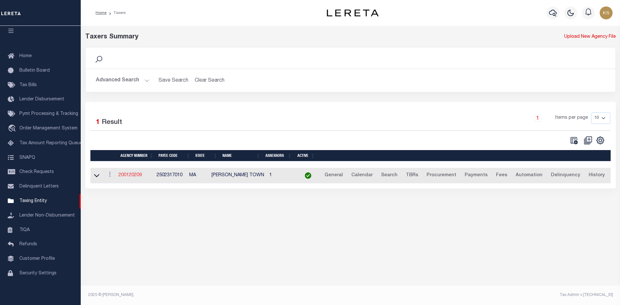
click at [138, 177] on link "200120209" at bounding box center [129, 175] width 23 height 5
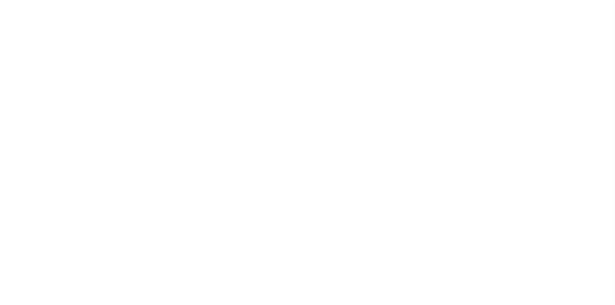
select select
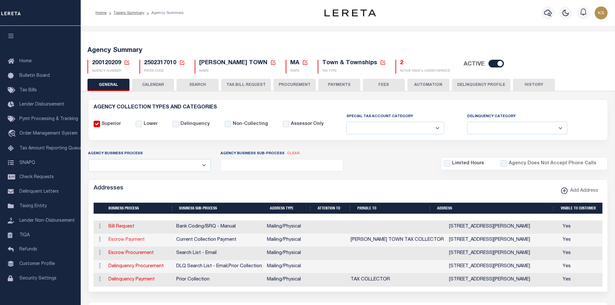
click at [125, 240] on link "Escrow Payment" at bounding box center [126, 240] width 36 height 5
select select "1"
checkbox input "false"
select select
type input "542 LIBERTY ST"
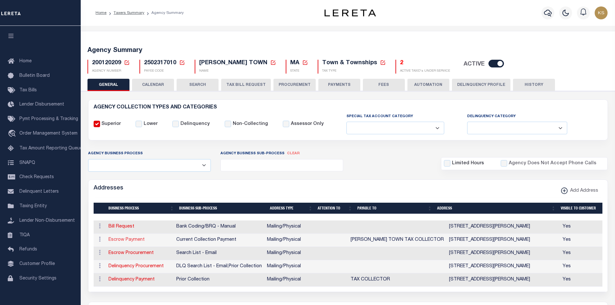
type input "HANSON"
select select "MA"
type input "02341-1627"
select select "5"
checkbox input "true"
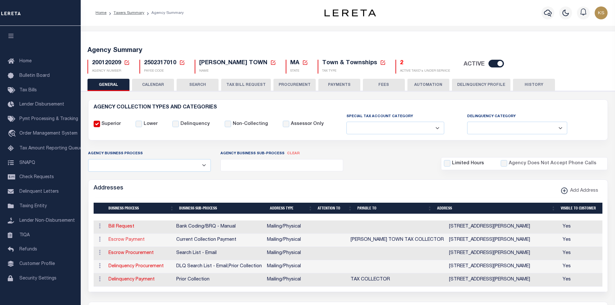
type input "HANSON TOWN TAX COLLECTOR"
select select "3"
select select "11"
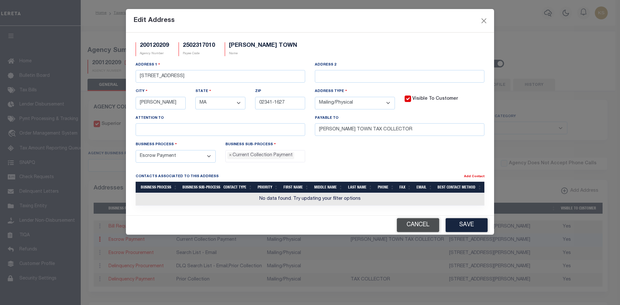
click at [418, 231] on button "Cancel" at bounding box center [418, 225] width 42 height 14
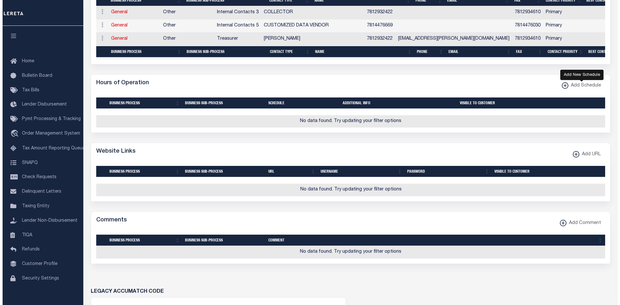
scroll to position [387, 0]
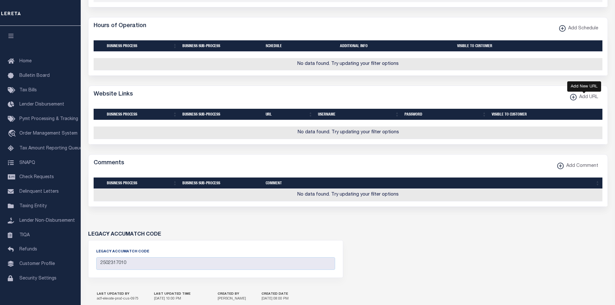
click at [571, 100] on xmlns\ "button" at bounding box center [573, 97] width 6 height 6
select select
checkbox input "true"
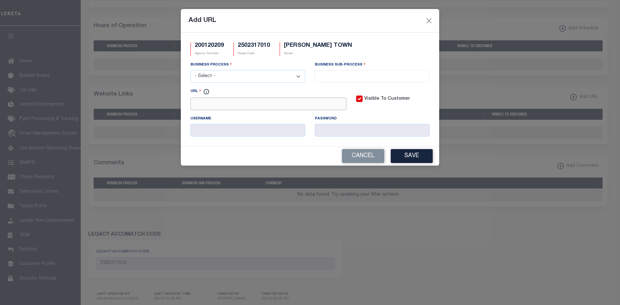
click at [269, 104] on input "URL" at bounding box center [268, 104] width 156 height 13
paste input "http://www.mma.org/city-and-town-web-sites"
type input "http://www.mma.org/city-and-town-web-sites"
click at [256, 75] on select "- Select - All Automation Bill Request Delinquency Payment Delinquency Procurem…" at bounding box center [247, 76] width 115 height 13
select select "0"
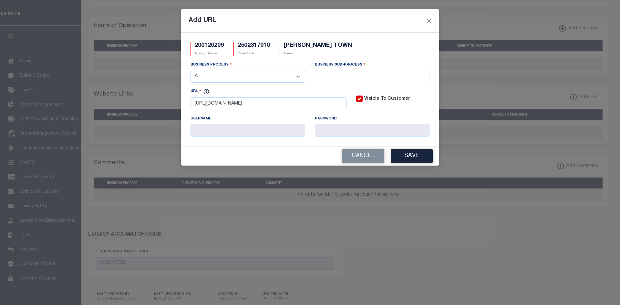
click at [190, 70] on select "- Select - All Automation Bill Request Delinquency Payment Delinquency Procurem…" at bounding box center [247, 76] width 115 height 13
select select "0"
click at [399, 157] on button "Save" at bounding box center [412, 156] width 42 height 14
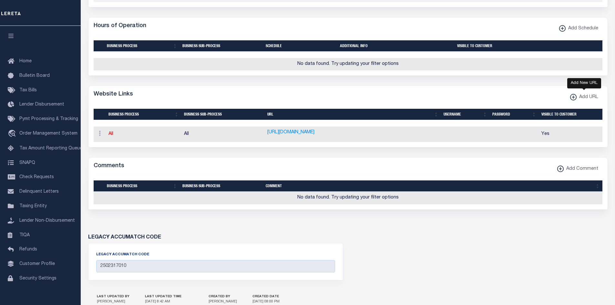
click at [573, 99] on icon "button" at bounding box center [573, 97] width 6 height 6
select select
checkbox input "true"
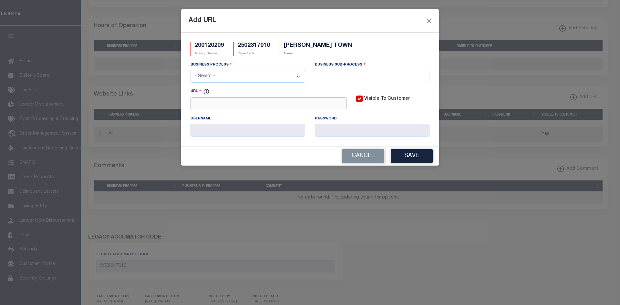
click at [289, 102] on input "URL" at bounding box center [268, 104] width 156 height 13
paste input "https://unipaygold.unibank.com/TransactionInfo.aspx?transid=875"
type input "https://unipaygold.unibank.com/TransactionInfo.aspx?transid=875"
click at [219, 75] on select "- Select - All Automation Bill Request Delinquency Payment Delinquency Procurem…" at bounding box center [247, 76] width 115 height 13
select select "6"
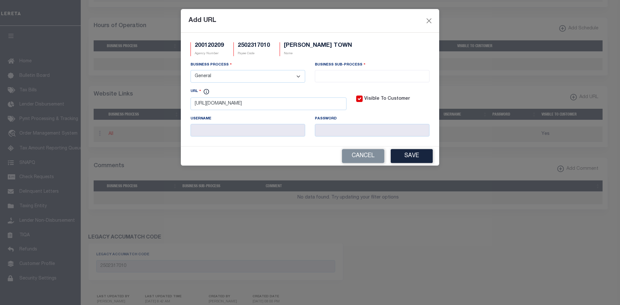
click at [190, 70] on select "- Select - All Automation Bill Request Delinquency Payment Delinquency Procurem…" at bounding box center [247, 76] width 115 height 13
click at [377, 78] on input "search" at bounding box center [372, 75] width 111 height 7
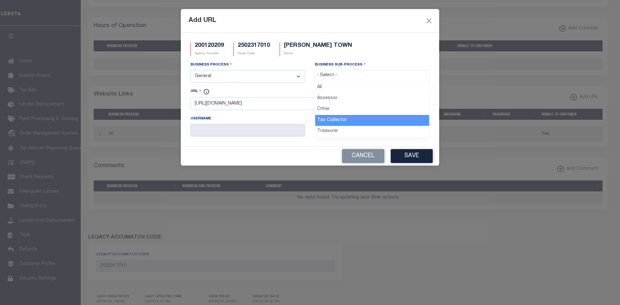
select select "31"
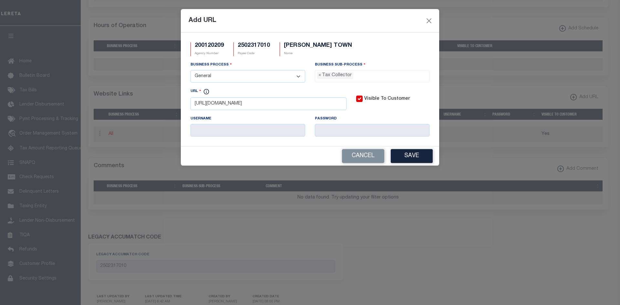
scroll to position [17, 0]
click at [414, 162] on button "Save" at bounding box center [412, 156] width 42 height 14
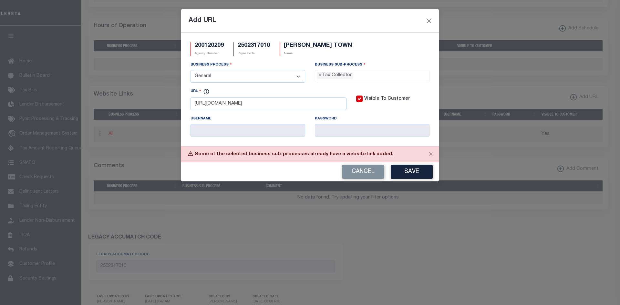
click at [274, 78] on select "- Select - All Automation Bill Request Delinquency Payment Delinquency Procurem…" at bounding box center [247, 76] width 115 height 13
select select "0"
click at [190, 70] on select "- Select - All Automation Bill Request Delinquency Payment Delinquency Procurem…" at bounding box center [247, 76] width 115 height 13
select select "0"
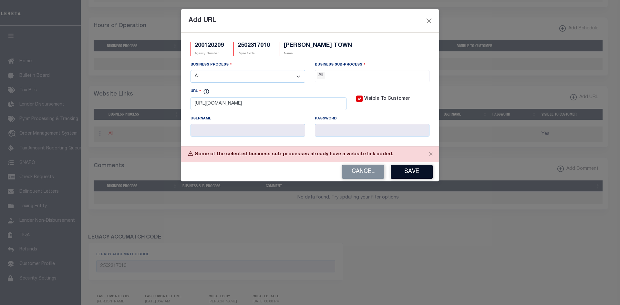
click at [417, 178] on button "Save" at bounding box center [412, 172] width 42 height 14
click at [296, 76] on select "- Select - All Automation Bill Request Delinquency Payment Delinquency Procurem…" at bounding box center [247, 76] width 115 height 13
select select "3"
click at [190, 70] on select "- Select - All Automation Bill Request Delinquency Payment Delinquency Procurem…" at bounding box center [247, 76] width 115 height 13
click at [419, 177] on button "Save" at bounding box center [412, 172] width 42 height 14
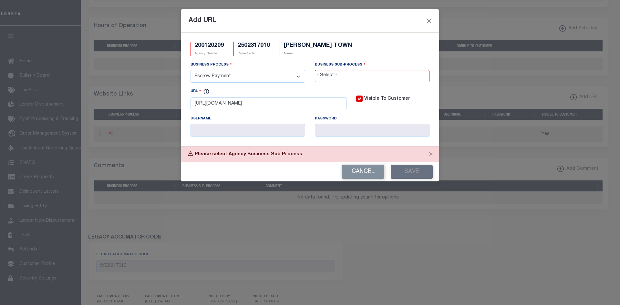
click at [333, 76] on input "search" at bounding box center [372, 75] width 111 height 7
click at [352, 75] on ul "× All" at bounding box center [372, 74] width 114 height 9
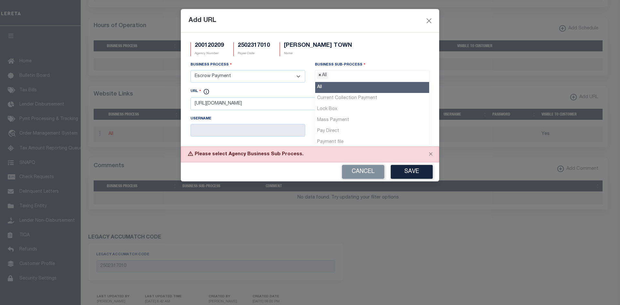
click at [319, 77] on span "×" at bounding box center [319, 75] width 3 height 7
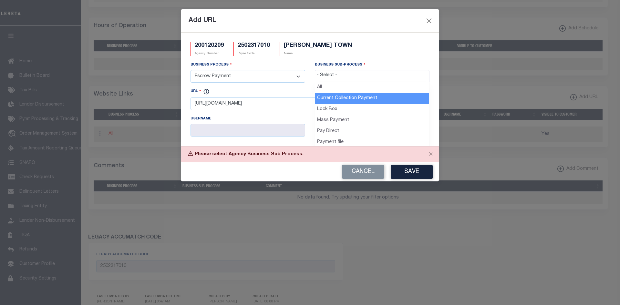
select select "11"
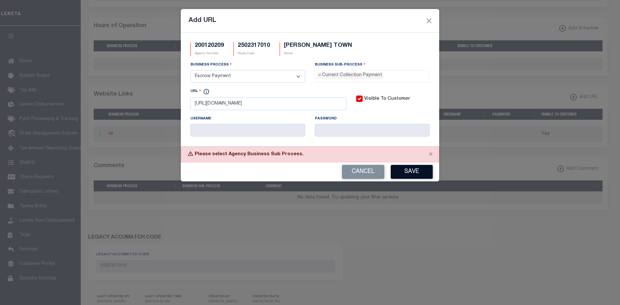
click at [415, 177] on button "Save" at bounding box center [412, 172] width 42 height 14
click at [321, 75] on span "×" at bounding box center [319, 75] width 3 height 7
select select "11"
click at [417, 174] on button "Save" at bounding box center [412, 172] width 42 height 14
click at [297, 75] on select "- Select - All Automation Bill Request Delinquency Payment Delinquency Procurem…" at bounding box center [247, 76] width 115 height 13
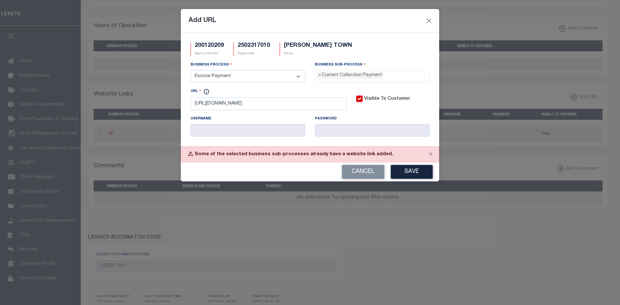
select select "6"
click at [190, 70] on select "- Select - All Automation Bill Request Delinquency Payment Delinquency Procurem…" at bounding box center [247, 76] width 115 height 13
click at [406, 172] on button "Save" at bounding box center [412, 172] width 42 height 14
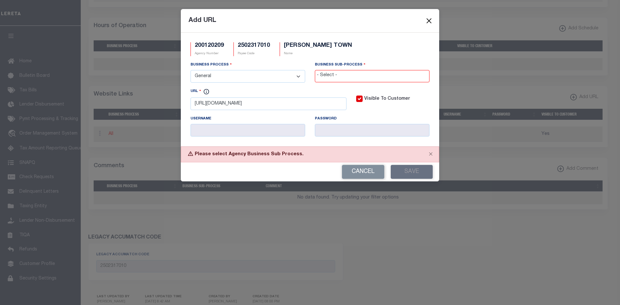
click at [426, 20] on button "Close" at bounding box center [429, 20] width 8 height 8
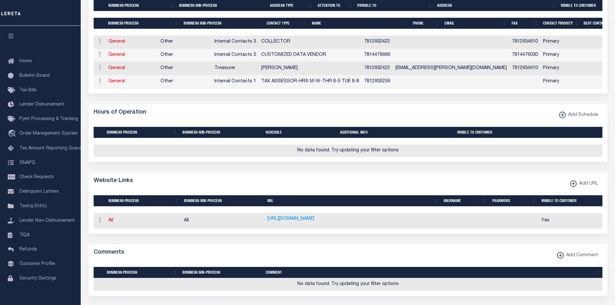
scroll to position [258, 0]
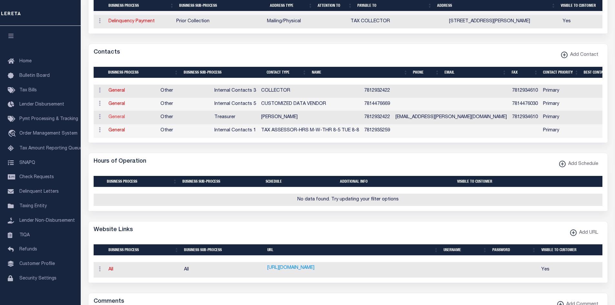
click at [121, 119] on link "General" at bounding box center [116, 117] width 16 height 5
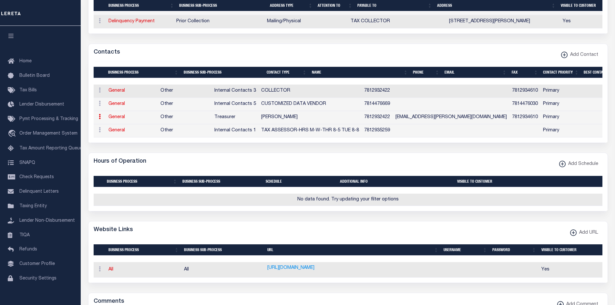
checkbox input "false"
select select
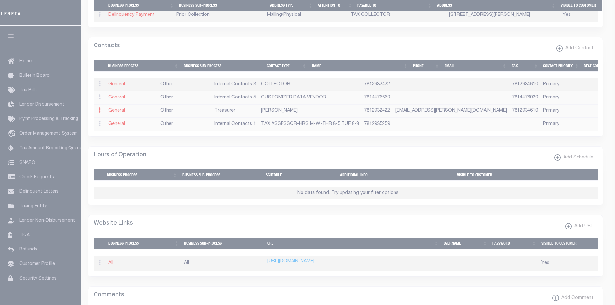
select select "3"
select select "1"
type input "LISA"
type input "CLARK"
type input "7812932422"
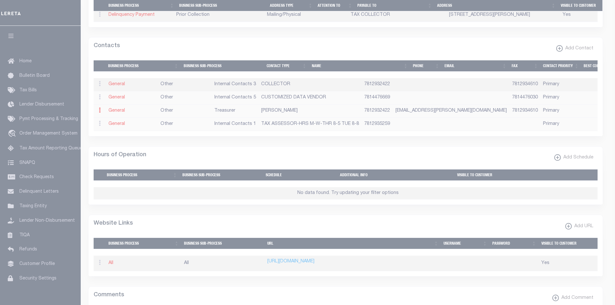
type input "7812934610"
type input "LCLARK@HANSON-MA.GOV"
select select "6"
select select "39"
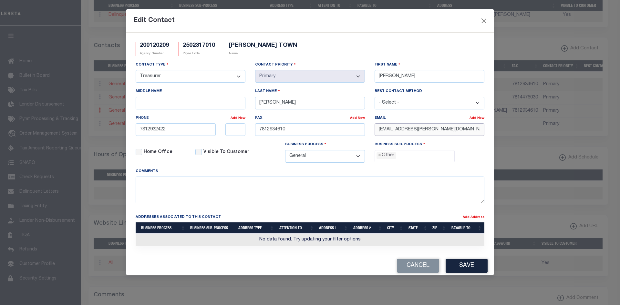
click at [457, 128] on input "LCLARK@HANSON-MA.GOV" at bounding box center [430, 129] width 110 height 13
paste input "HANSONTF"
type input "HANSONTF@HANSON-MA.GOV"
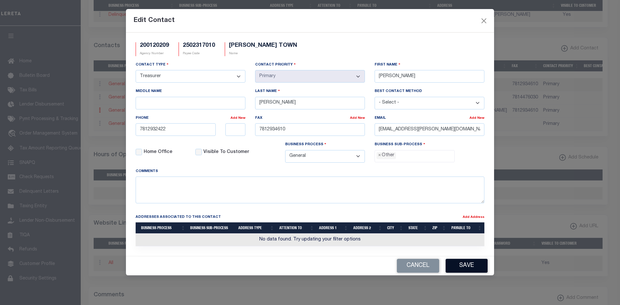
click at [470, 270] on button "Save" at bounding box center [467, 266] width 42 height 14
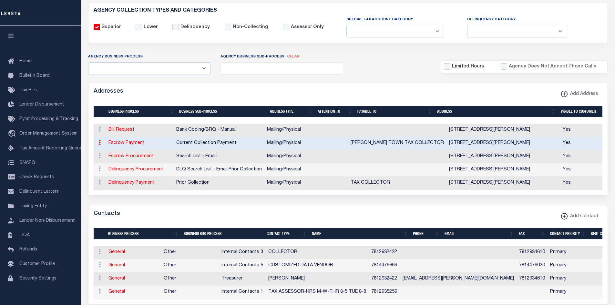
scroll to position [0, 0]
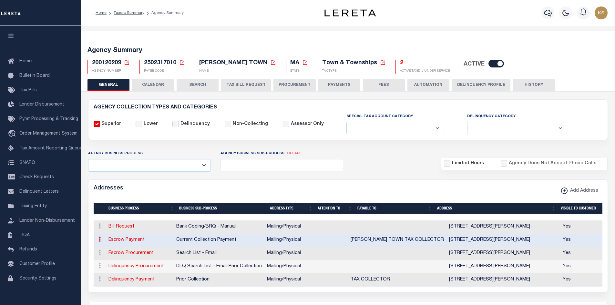
click at [328, 89] on button "PAYMENTS" at bounding box center [339, 85] width 42 height 12
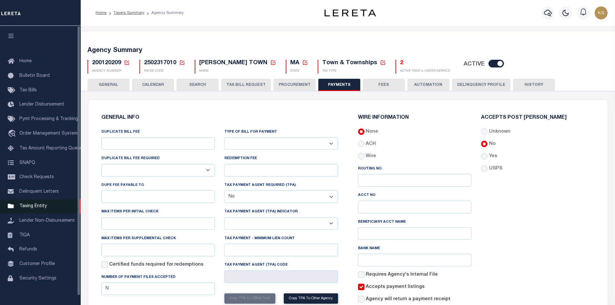
click at [31, 209] on span "Taxing Entity" at bounding box center [32, 206] width 27 height 5
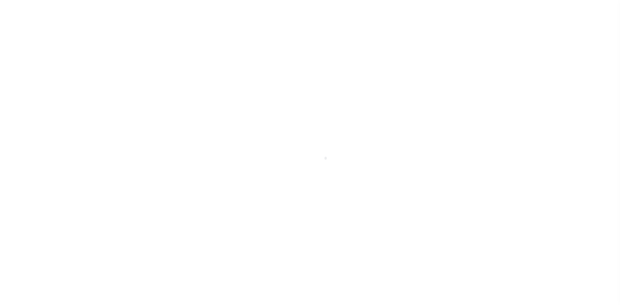
select select
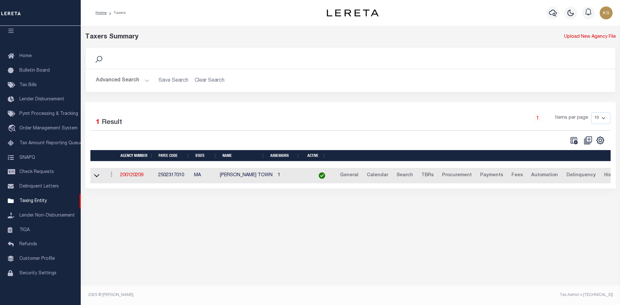
click at [133, 80] on button "Advanced Search" at bounding box center [123, 80] width 54 height 13
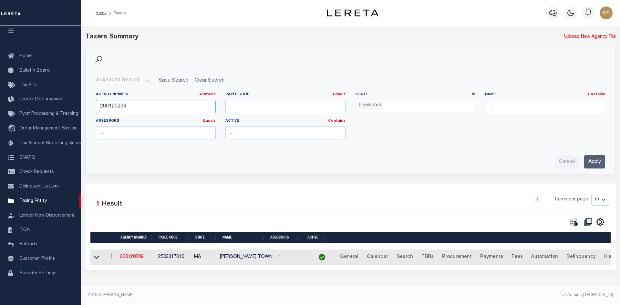
click at [142, 110] on input "200120209" at bounding box center [156, 106] width 120 height 13
click at [142, 109] on input "200120209" at bounding box center [156, 106] width 120 height 13
type input "370520201"
click at [598, 159] on input "Apply" at bounding box center [594, 161] width 21 height 13
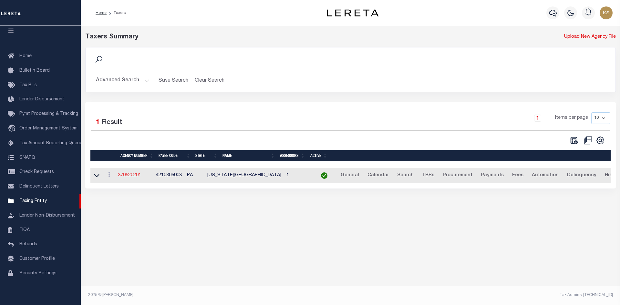
click at [139, 177] on link "370520201" at bounding box center [129, 175] width 23 height 5
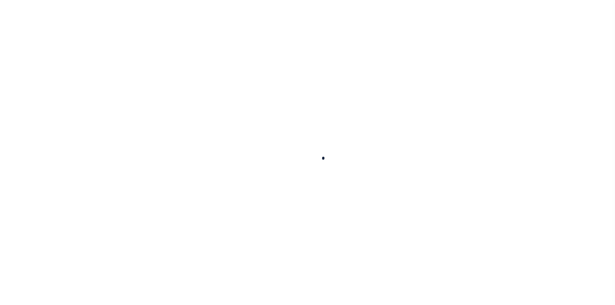
select select
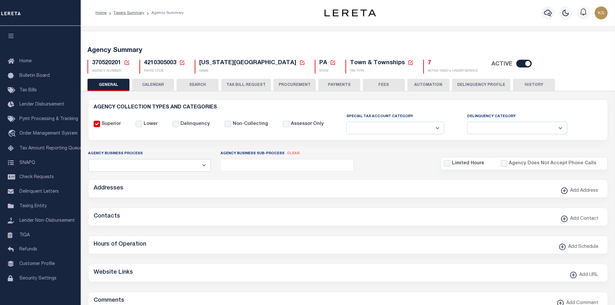
checkbox input "false"
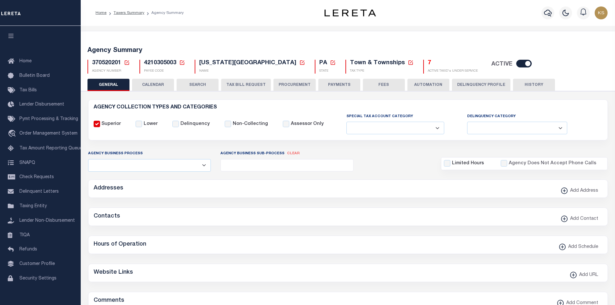
type input "4210305003"
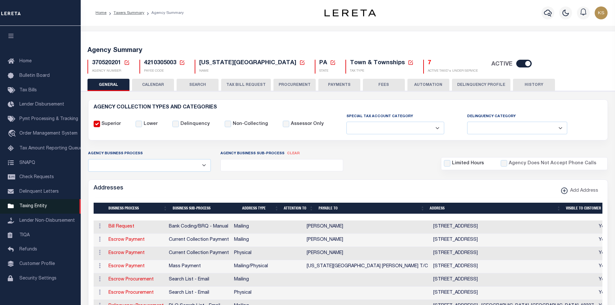
click at [34, 209] on span "Taxing Entity" at bounding box center [32, 206] width 27 height 5
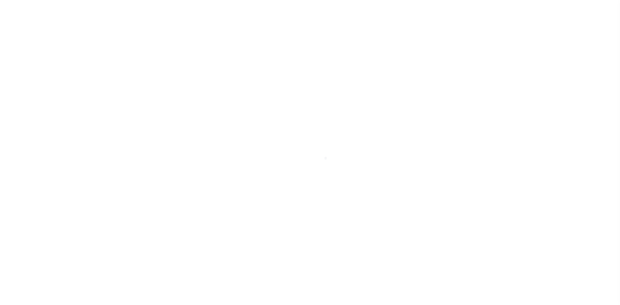
select select
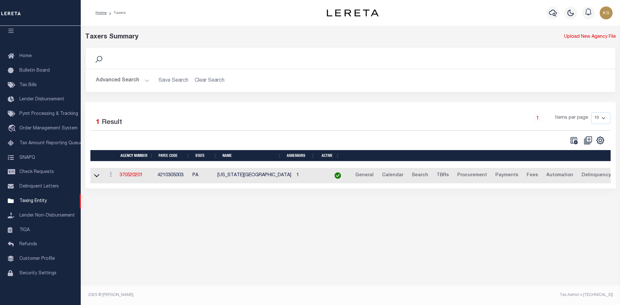
click at [131, 83] on button "Advanced Search" at bounding box center [123, 80] width 54 height 13
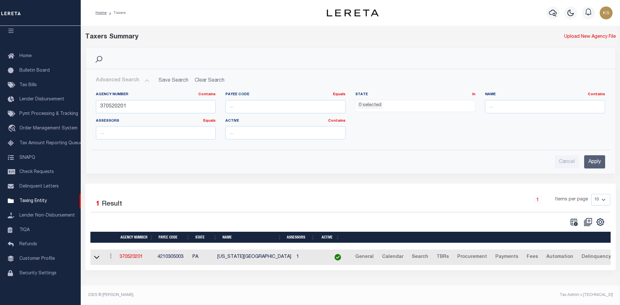
click at [133, 118] on div "Agency Number Contains Contains Is 370520201" at bounding box center [156, 105] width 130 height 26
click at [136, 107] on input "370520201" at bounding box center [156, 106] width 120 height 13
type input "370520601"
click at [595, 156] on input "Apply" at bounding box center [594, 161] width 21 height 13
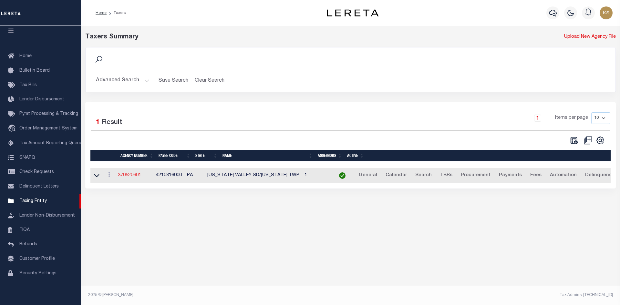
click at [127, 174] on link "370520601" at bounding box center [129, 175] width 23 height 5
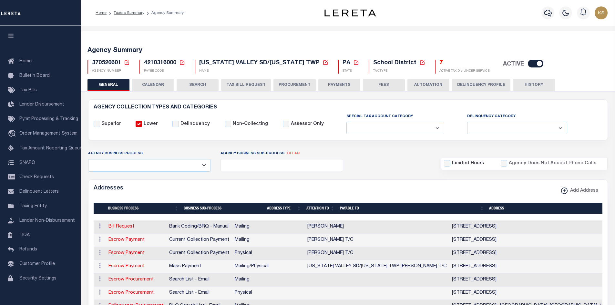
select select
click at [38, 209] on span "Taxing Entity" at bounding box center [32, 206] width 27 height 5
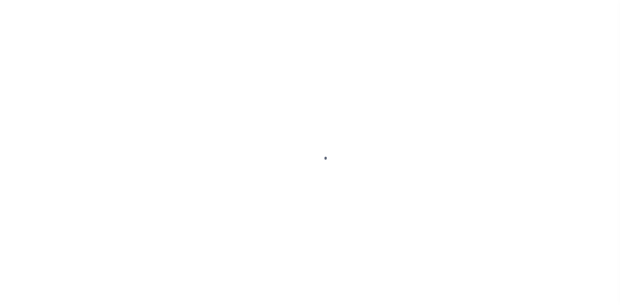
select select
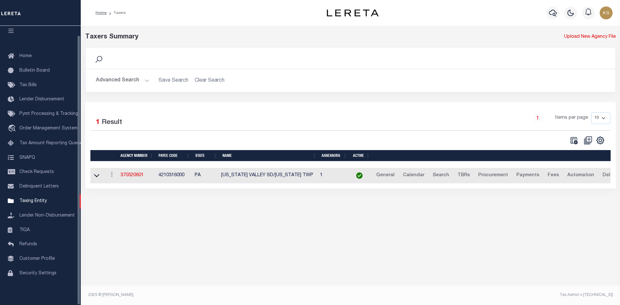
click at [118, 81] on button "Advanced Search" at bounding box center [123, 80] width 54 height 13
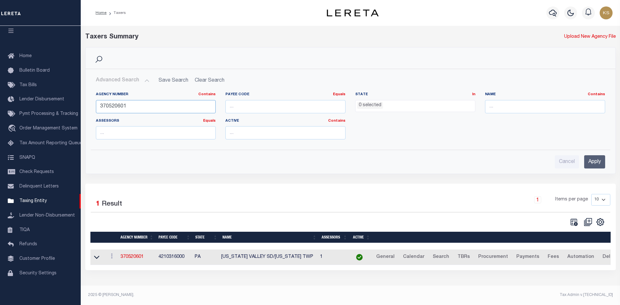
click at [141, 103] on input "370520601" at bounding box center [156, 106] width 120 height 13
type input "480290211"
click at [597, 163] on input "Apply" at bounding box center [594, 161] width 21 height 13
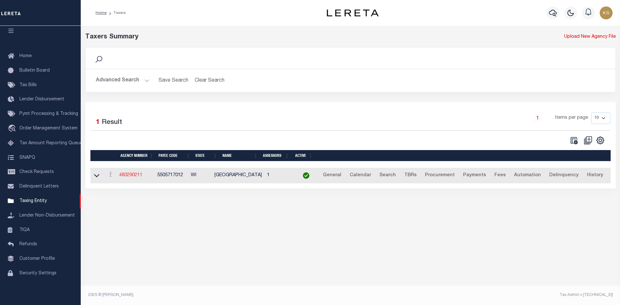
click at [137, 176] on link "480290211" at bounding box center [130, 175] width 23 height 5
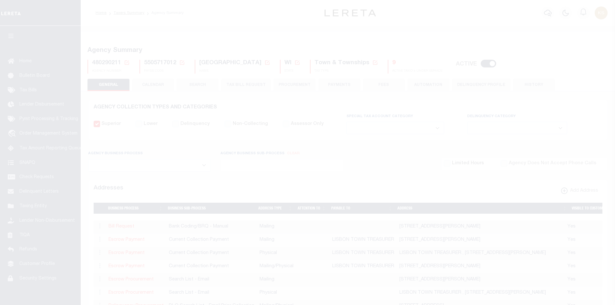
select select
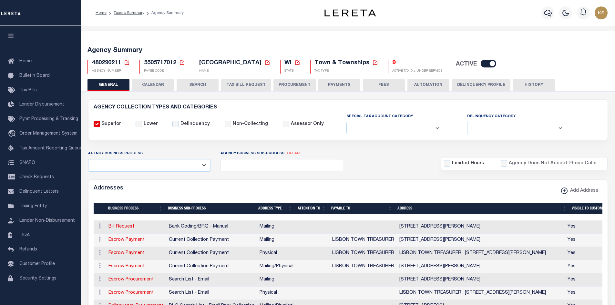
click at [533, 84] on button "HISTORY" at bounding box center [534, 85] width 42 height 12
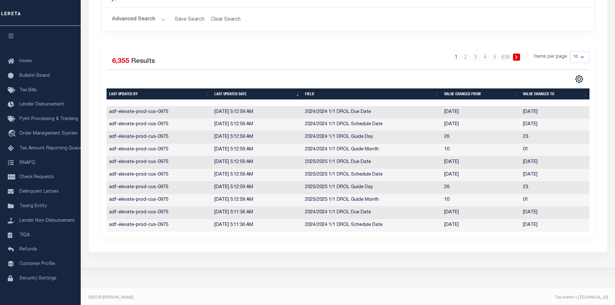
scroll to position [65, 0]
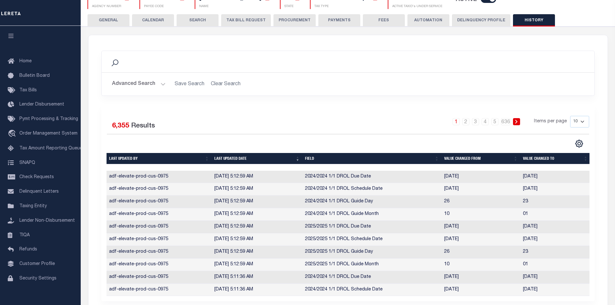
click at [116, 23] on button "GENERAL" at bounding box center [108, 20] width 42 height 12
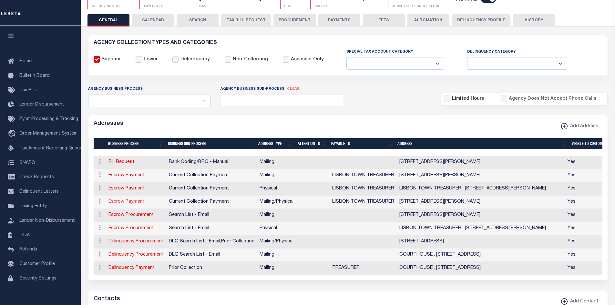
click at [129, 201] on link "Escrow Payment" at bounding box center [126, 202] width 36 height 5
select select "1"
checkbox input "false"
select select
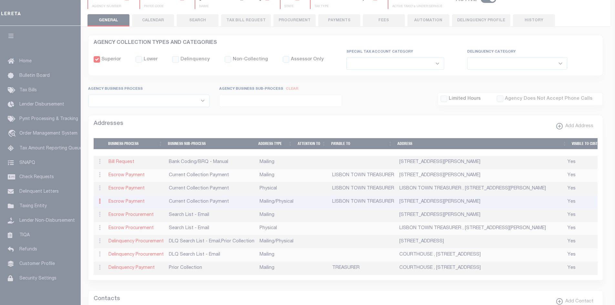
type input "W6362 MEREDITH RD"
type input "NEW LISBON"
select select "WI"
type input "53950"
select select "5"
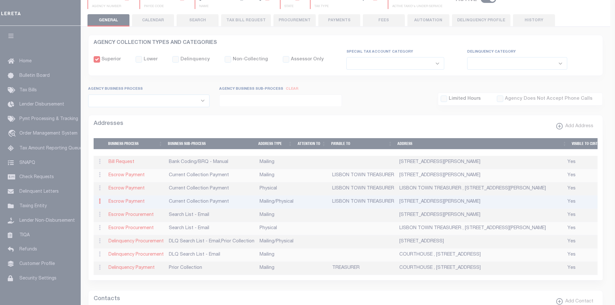
checkbox input "true"
type input "LISBON TOWN TREASURER"
select select "3"
select select "11"
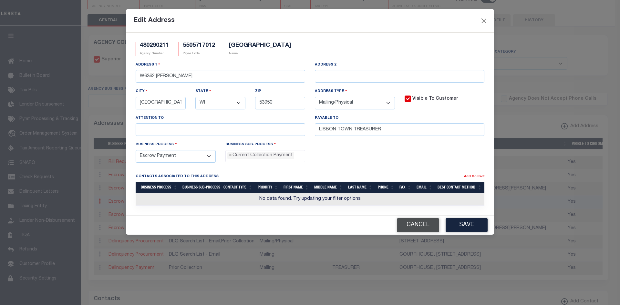
click at [420, 225] on button "Cancel" at bounding box center [418, 225] width 42 height 14
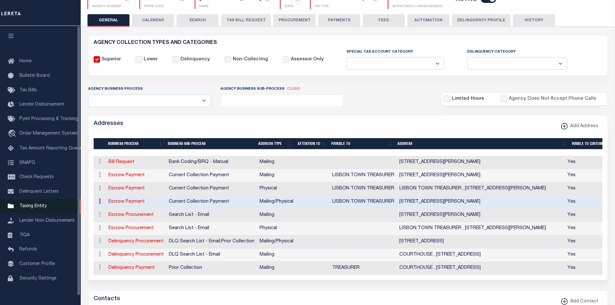
drag, startPoint x: 33, startPoint y: 210, endPoint x: 47, endPoint y: 209, distance: 14.2
click at [33, 209] on span "Taxing Entity" at bounding box center [32, 206] width 27 height 5
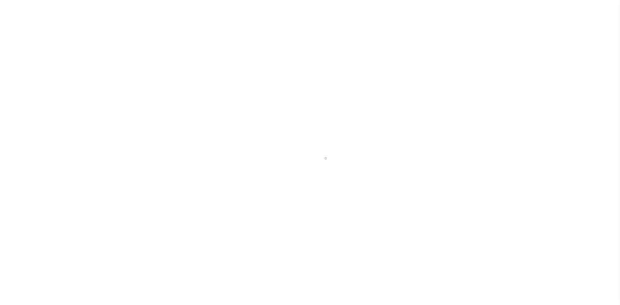
select select
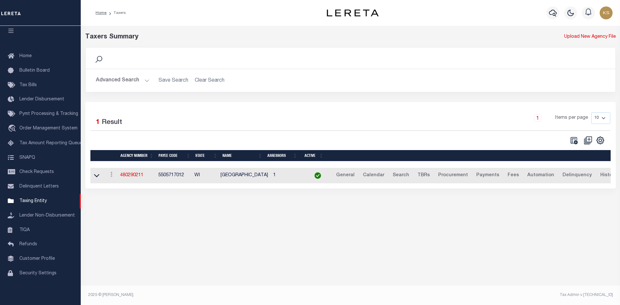
click at [111, 78] on button "Advanced Search" at bounding box center [123, 80] width 54 height 13
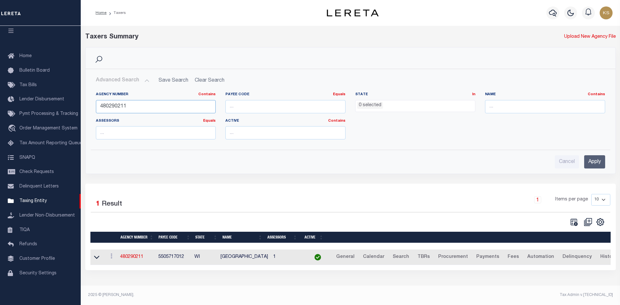
click at [148, 109] on input "480290211" at bounding box center [156, 106] width 120 height 13
type input "480030402"
click at [601, 162] on input "Apply" at bounding box center [594, 161] width 21 height 13
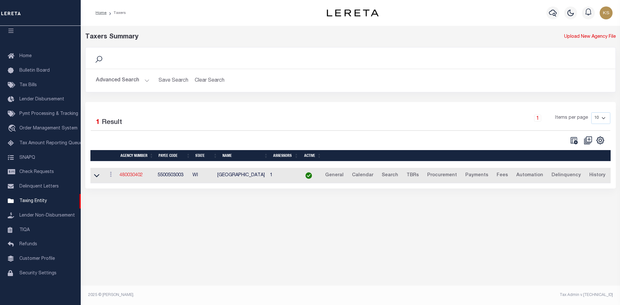
click at [136, 174] on link "480030402" at bounding box center [130, 175] width 23 height 5
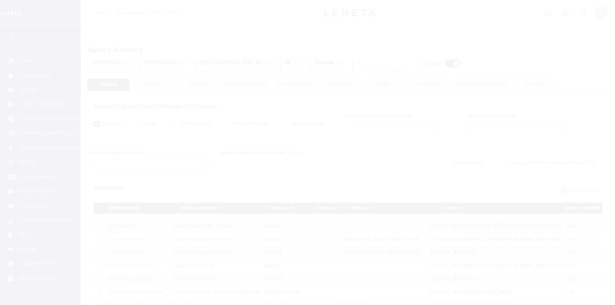
select select
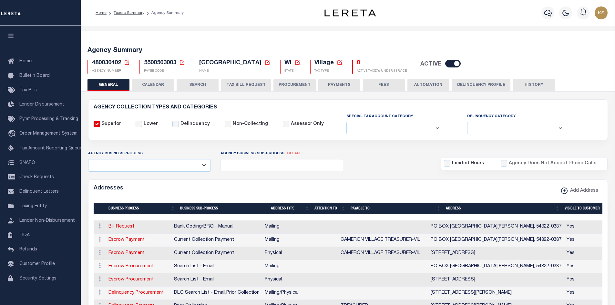
click at [127, 237] on td "Escrow Payment" at bounding box center [139, 240] width 66 height 13
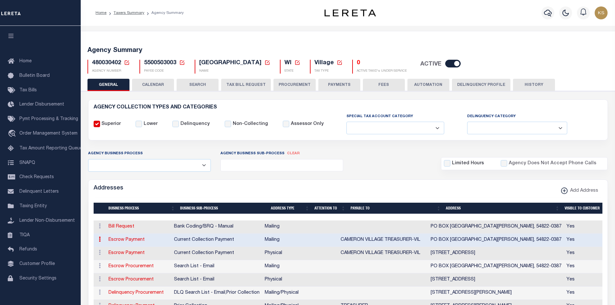
click at [124, 238] on link "Escrow Payment" at bounding box center [126, 240] width 36 height 5
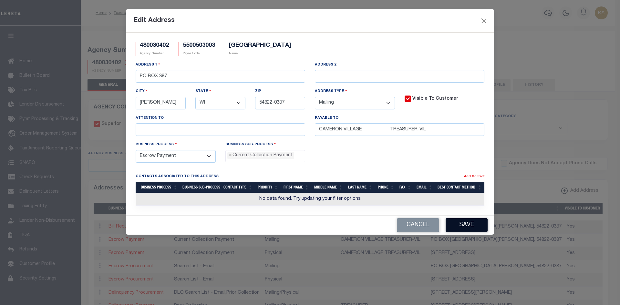
drag, startPoint x: 411, startPoint y: 227, endPoint x: 484, endPoint y: 224, distance: 73.4
click at [410, 227] on button "Cancel" at bounding box center [418, 225] width 42 height 14
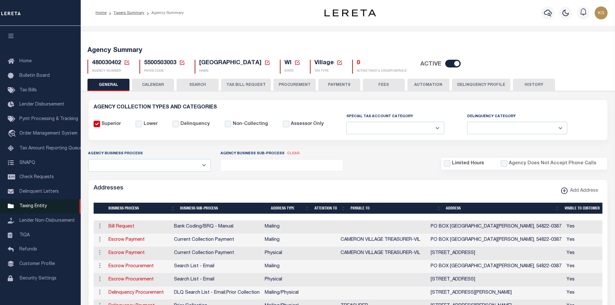
click at [36, 204] on link "Taxing Entity" at bounding box center [40, 206] width 81 height 15
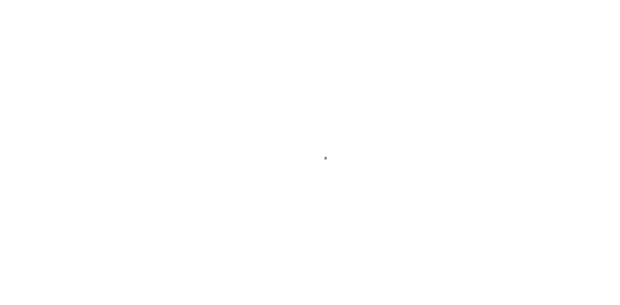
select select
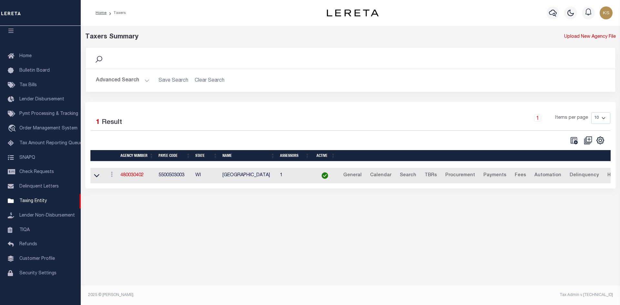
click at [128, 79] on button "Advanced Search" at bounding box center [123, 80] width 54 height 13
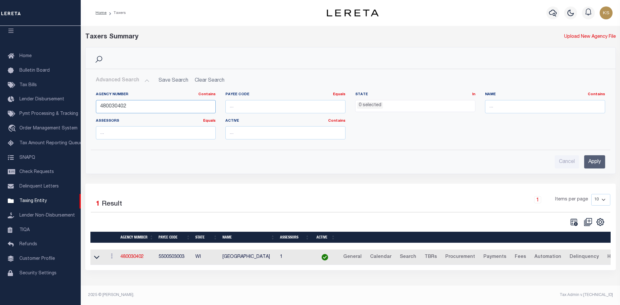
click at [131, 106] on input "480030402" at bounding box center [156, 106] width 120 height 13
type input "422370922"
click at [592, 162] on input "Apply" at bounding box center [594, 161] width 21 height 13
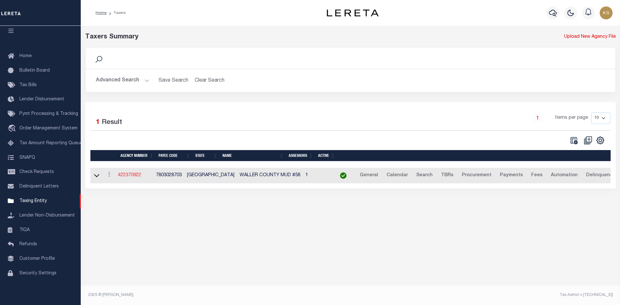
click at [141, 175] on link "422370922" at bounding box center [129, 175] width 23 height 5
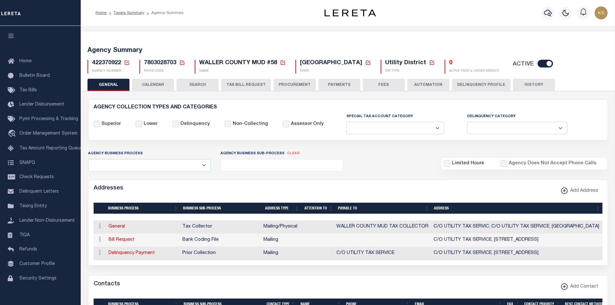
select select
click at [33, 209] on span "Taxing Entity" at bounding box center [32, 206] width 27 height 5
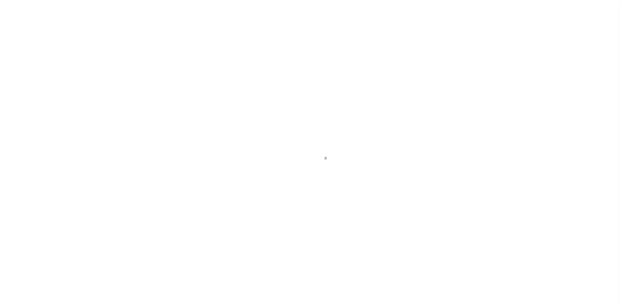
select select
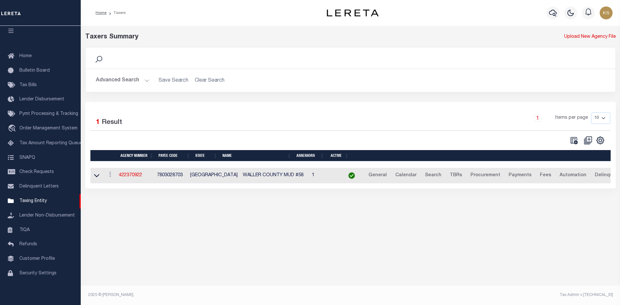
click at [121, 83] on button "Advanced Search" at bounding box center [123, 80] width 54 height 13
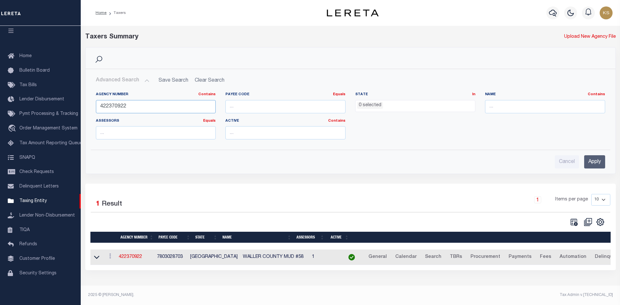
click at [141, 101] on input "422370922" at bounding box center [156, 106] width 120 height 13
type input "420940902"
click at [592, 165] on input "Apply" at bounding box center [594, 161] width 21 height 13
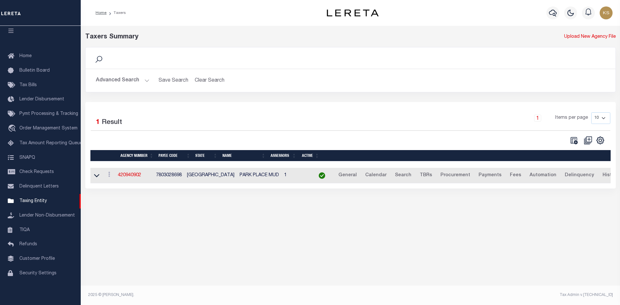
click at [133, 173] on td "420940902" at bounding box center [134, 176] width 38 height 16
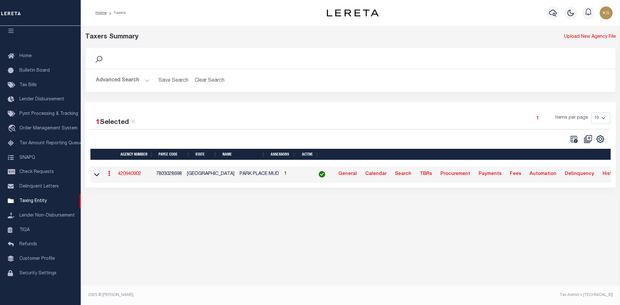
click at [132, 174] on link "420940902" at bounding box center [129, 174] width 23 height 5
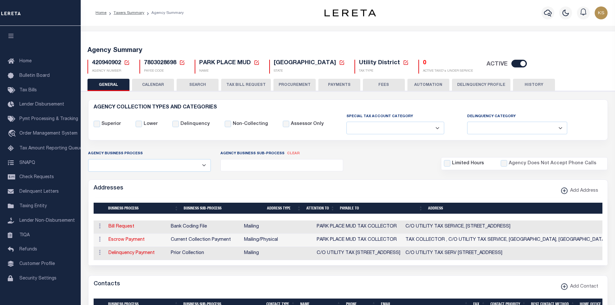
select select
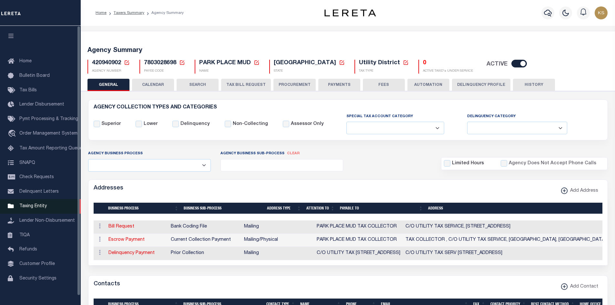
drag, startPoint x: 37, startPoint y: 209, endPoint x: 54, endPoint y: 209, distance: 16.8
click at [37, 209] on span "Taxing Entity" at bounding box center [32, 206] width 27 height 5
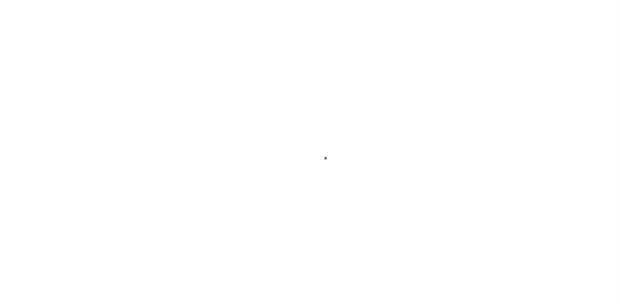
select select
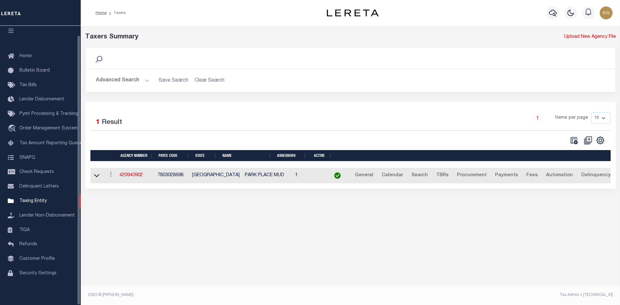
click at [132, 81] on button "Advanced Search" at bounding box center [123, 80] width 54 height 13
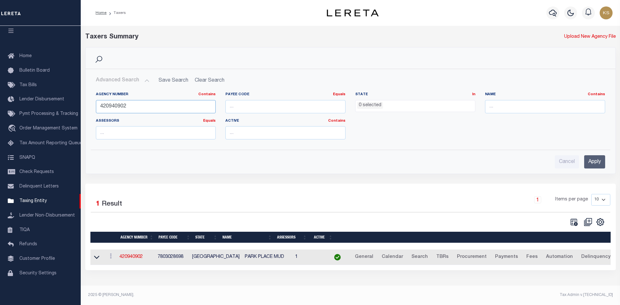
click at [137, 106] on input "420940902" at bounding box center [156, 106] width 120 height 13
type input "480270207"
click at [587, 163] on input "Apply" at bounding box center [594, 161] width 21 height 13
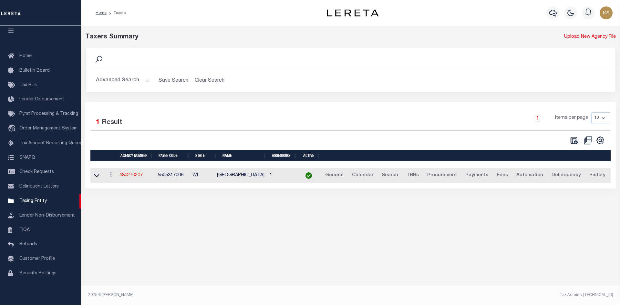
click at [138, 203] on div "Taxers Summary Upload New Agency File Search Advanced Search Save Search Clear …" at bounding box center [350, 117] width 539 height 182
click at [135, 171] on td "480270207" at bounding box center [136, 176] width 38 height 16
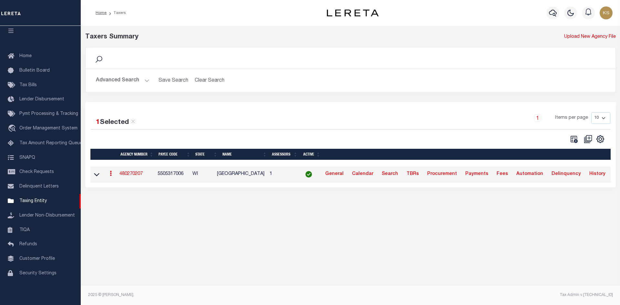
click at [127, 178] on td "480270207" at bounding box center [136, 175] width 38 height 16
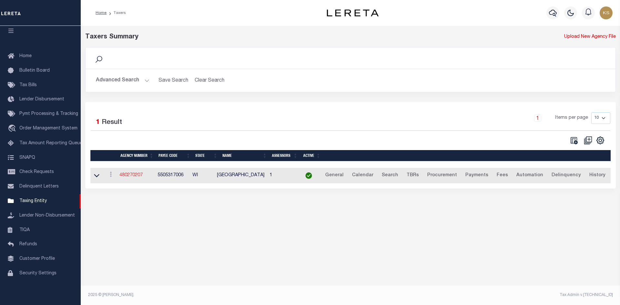
click at [129, 174] on link "480270207" at bounding box center [130, 175] width 23 height 5
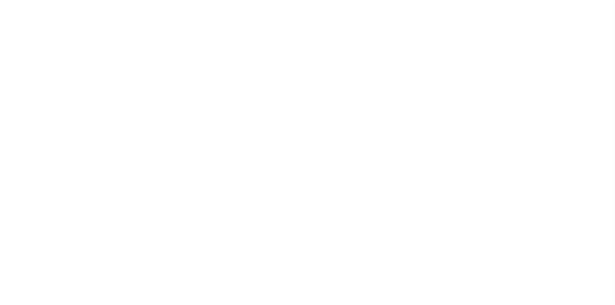
select select
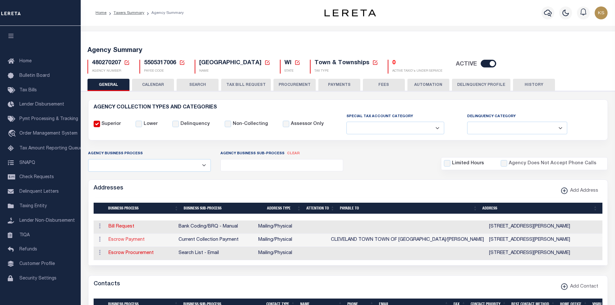
click at [117, 239] on link "Escrow Payment" at bounding box center [126, 240] width 36 height 5
select select "1"
checkbox input "false"
select select
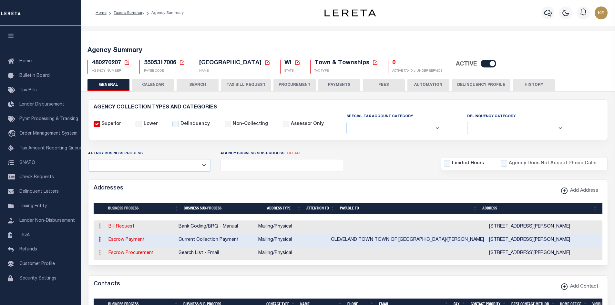
type input "W13877 COUNTY RD B"
type input "FAIRCHILD"
select select "WI"
type input "54741-0103"
select select "5"
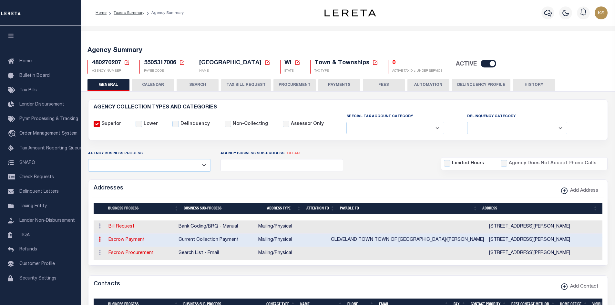
checkbox input "true"
type input "CLEVELAND TOWN TOWN OF CLEVELAND/COLLEEN HOOVER"
select select "3"
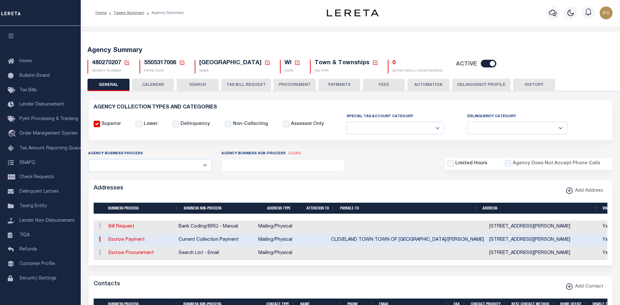
select select "11"
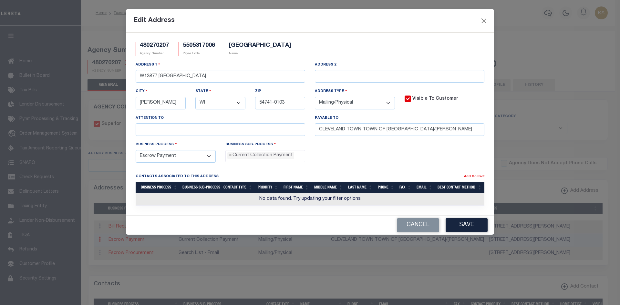
drag, startPoint x: 421, startPoint y: 228, endPoint x: 574, endPoint y: 280, distance: 161.2
click at [421, 228] on button "Cancel" at bounding box center [418, 225] width 42 height 14
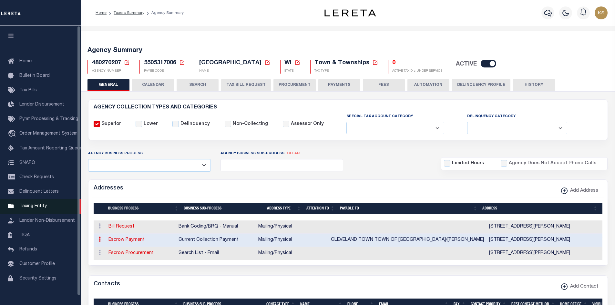
click at [29, 209] on span "Taxing Entity" at bounding box center [32, 206] width 27 height 5
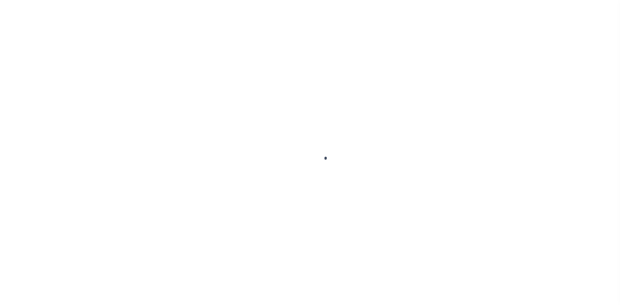
select select
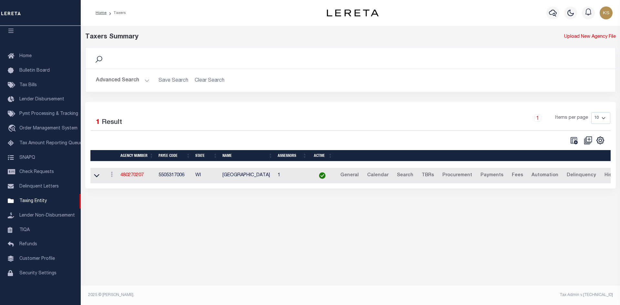
click at [108, 81] on button "Advanced Search" at bounding box center [123, 80] width 54 height 13
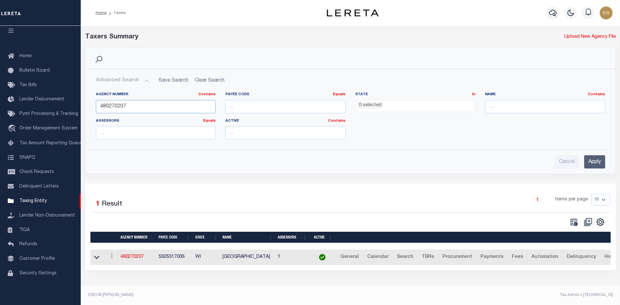
click at [130, 108] on input "480270207" at bounding box center [156, 106] width 120 height 13
type input "160978801"
drag, startPoint x: 595, startPoint y: 162, endPoint x: 602, endPoint y: 155, distance: 10.5
click at [598, 159] on input "Apply" at bounding box center [594, 161] width 21 height 13
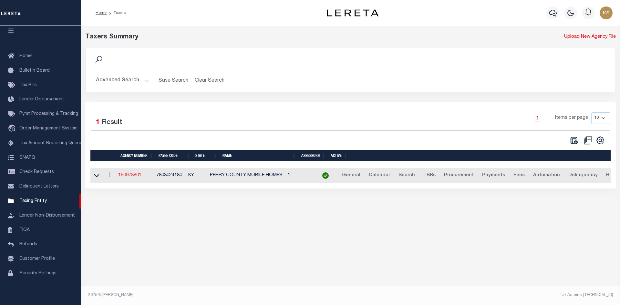
click at [127, 175] on link "160978801" at bounding box center [129, 175] width 23 height 5
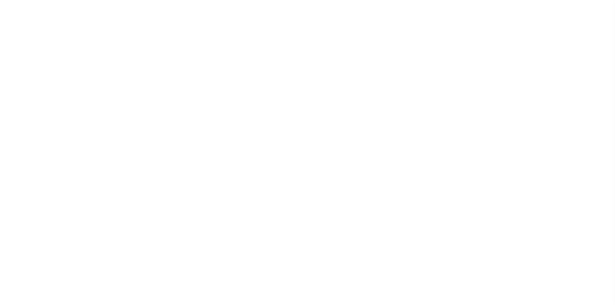
select select
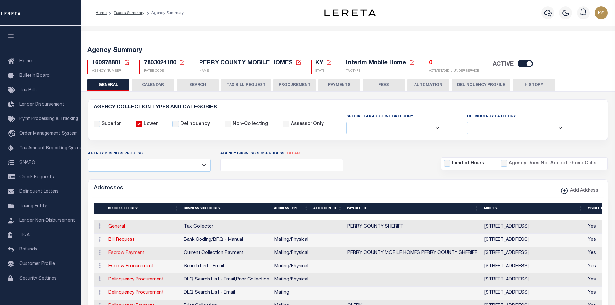
click at [135, 254] on link "Escrow Payment" at bounding box center [126, 253] width 36 height 5
select select "1"
checkbox input "false"
select select
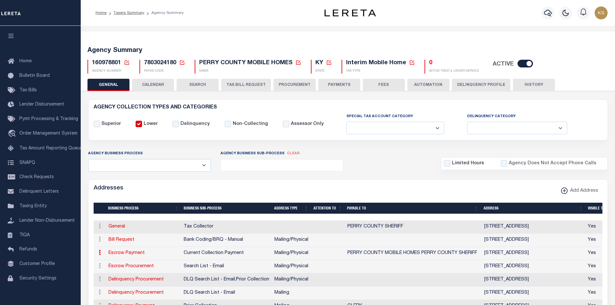
type input "481 MAIN ST SUITE 200"
type input "HAZARD"
select select "KY"
type input "41701"
select select "5"
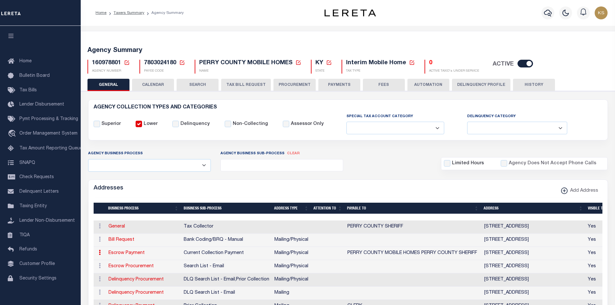
checkbox input "true"
type input "PERRY COUNTY MOBILE HOMES PERRY COUNTY SHERIFF"
select select "3"
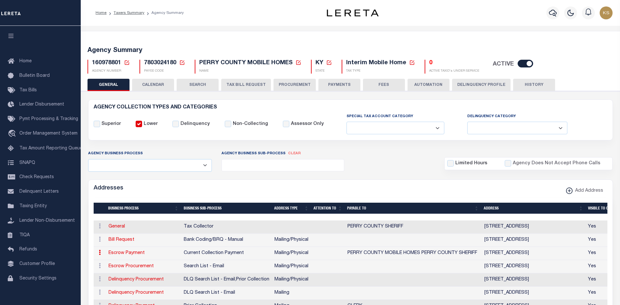
select select "11"
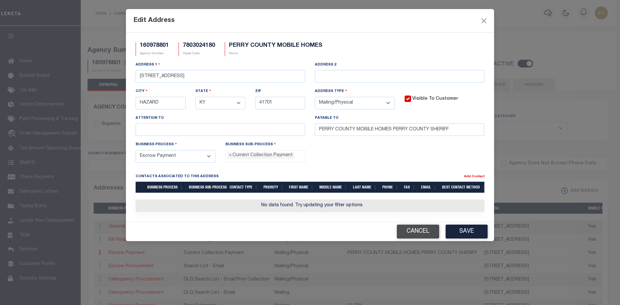
click at [425, 238] on button "Cancel" at bounding box center [418, 232] width 42 height 14
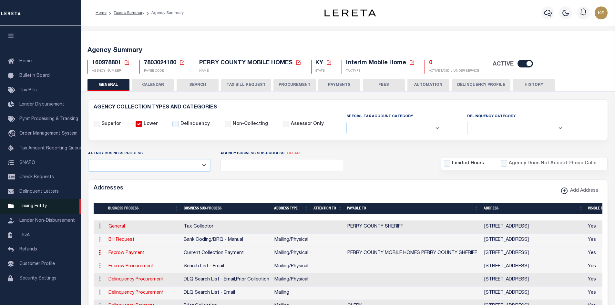
click at [32, 212] on link "Taxing Entity" at bounding box center [40, 206] width 81 height 15
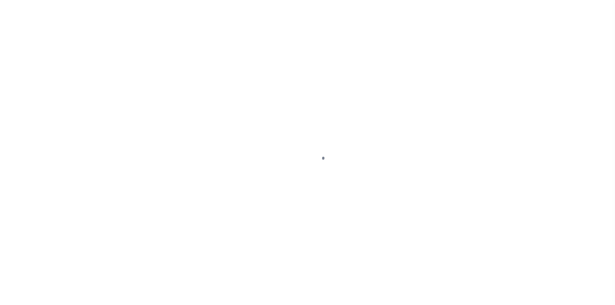
select select
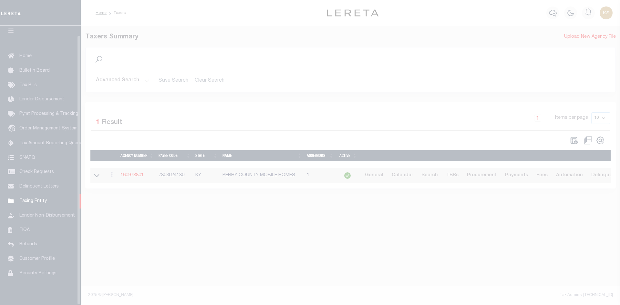
scroll to position [9, 0]
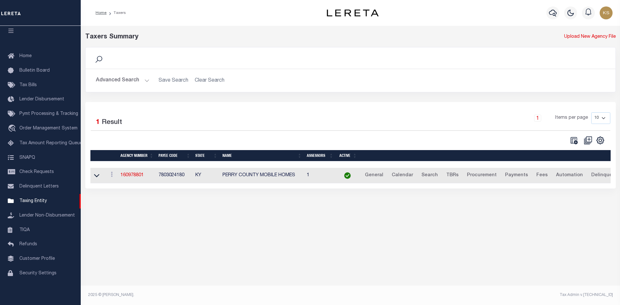
click at [115, 79] on button "Advanced Search" at bounding box center [123, 80] width 54 height 13
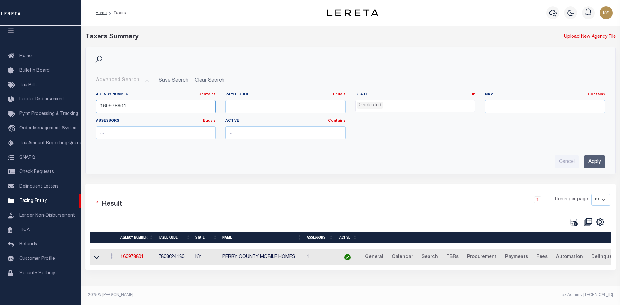
click at [144, 103] on input "160978801" at bounding box center [156, 106] width 120 height 13
type input "370210211"
click at [588, 160] on input "Apply" at bounding box center [594, 161] width 21 height 13
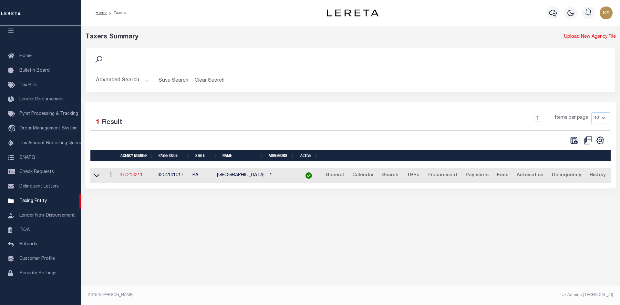
click at [130, 177] on link "370210211" at bounding box center [130, 175] width 23 height 5
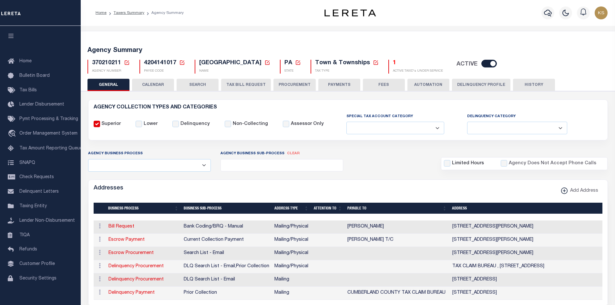
select select
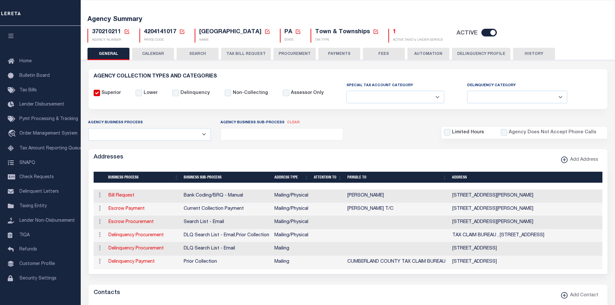
scroll to position [32, 0]
